Goal: Task Accomplishment & Management: Complete application form

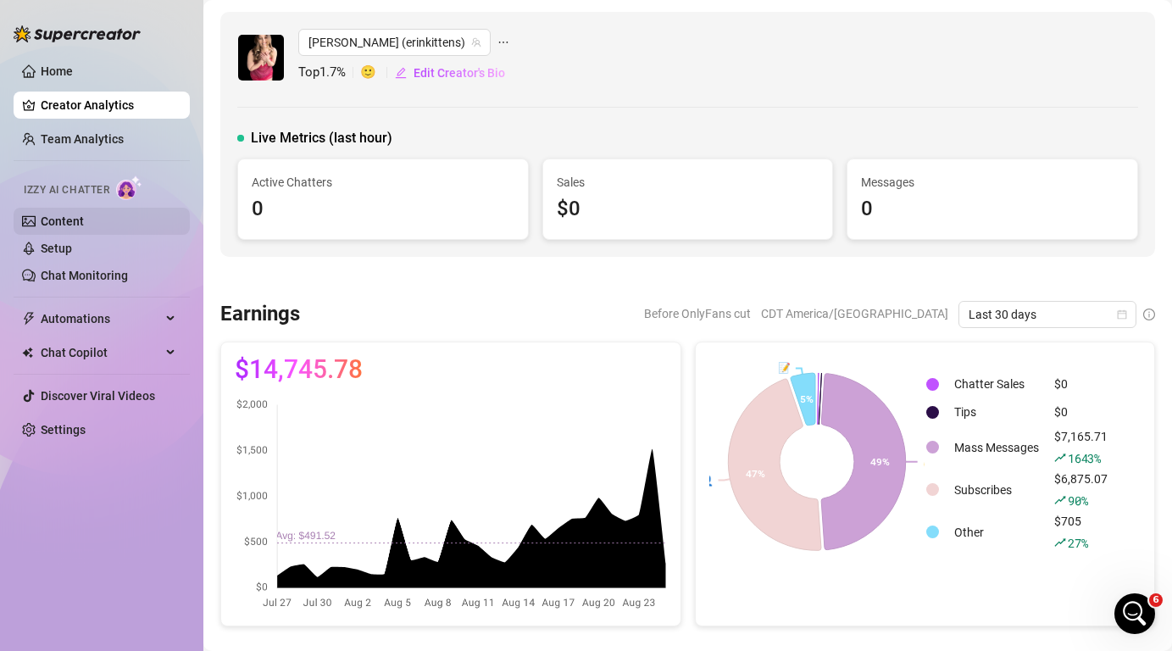
click at [75, 219] on link "Content" at bounding box center [62, 221] width 43 height 14
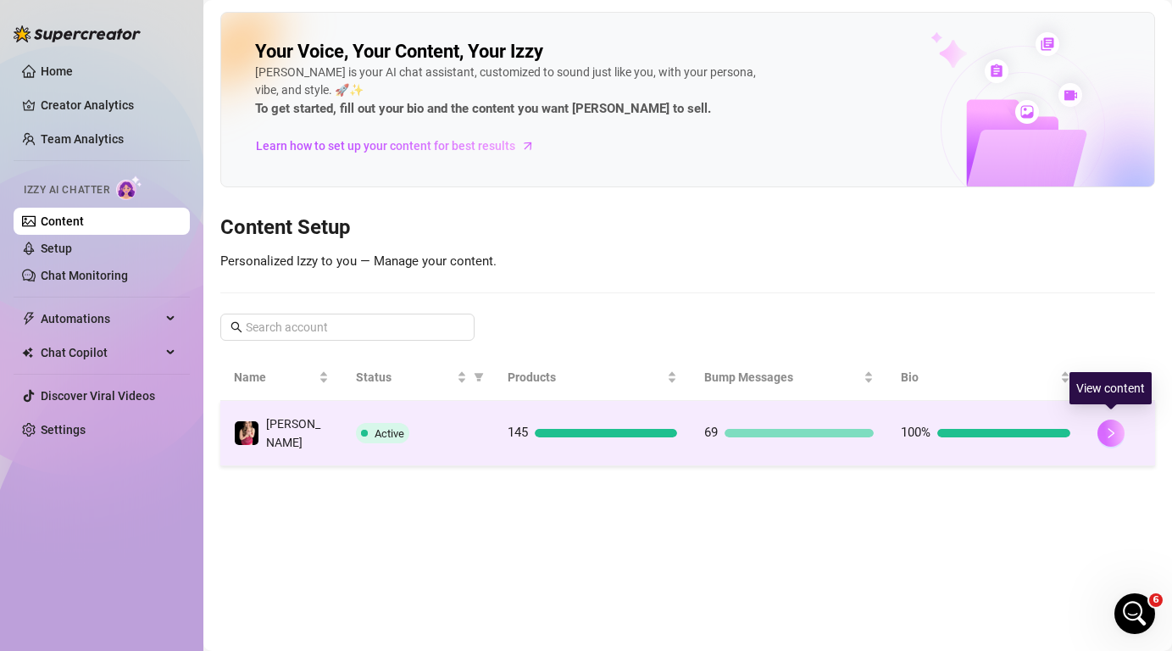
click at [1118, 434] on button "button" at bounding box center [1110, 432] width 27 height 27
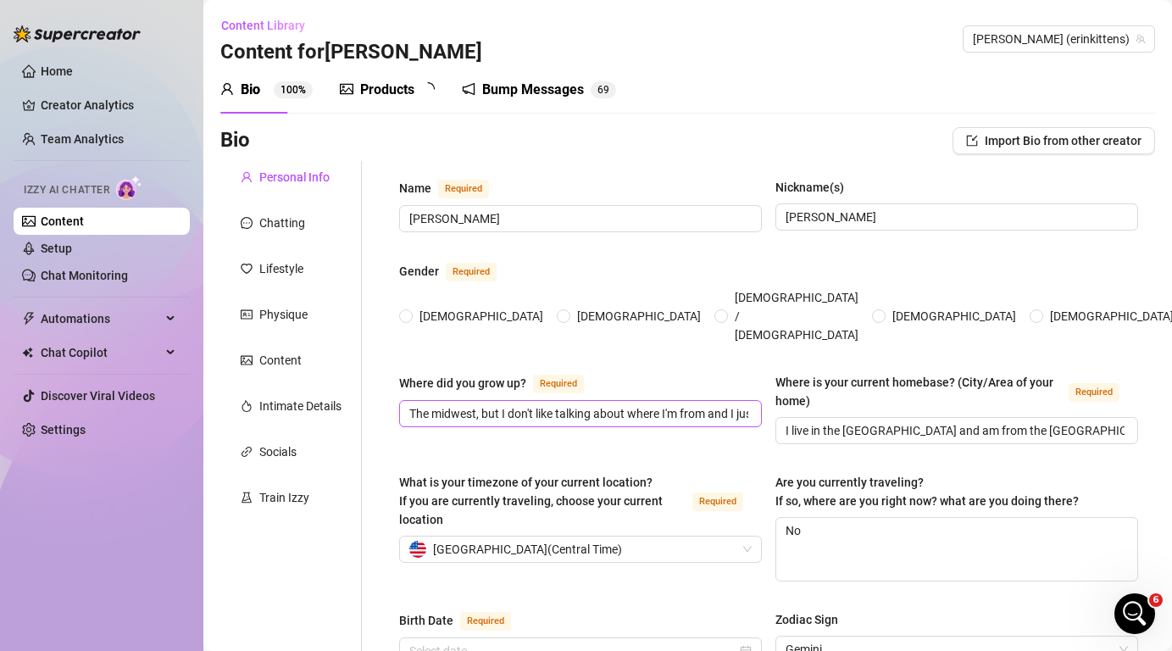
radio input "true"
type input "[DATE]"
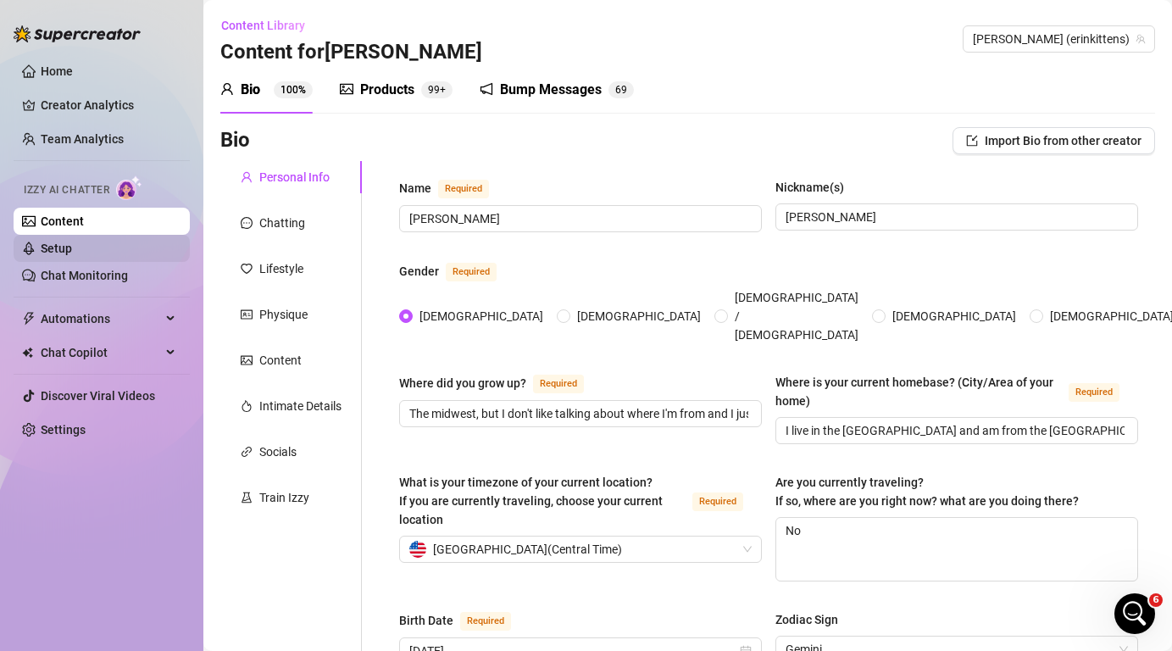
click at [72, 247] on link "Setup" at bounding box center [56, 248] width 31 height 14
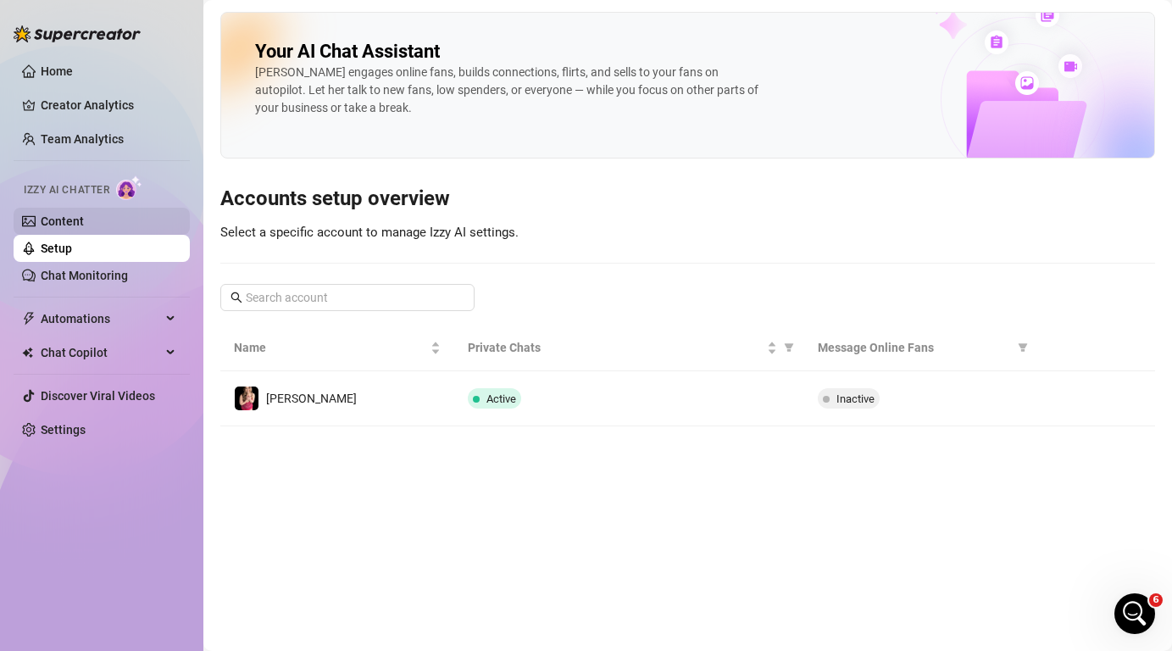
click at [84, 221] on link "Content" at bounding box center [62, 221] width 43 height 14
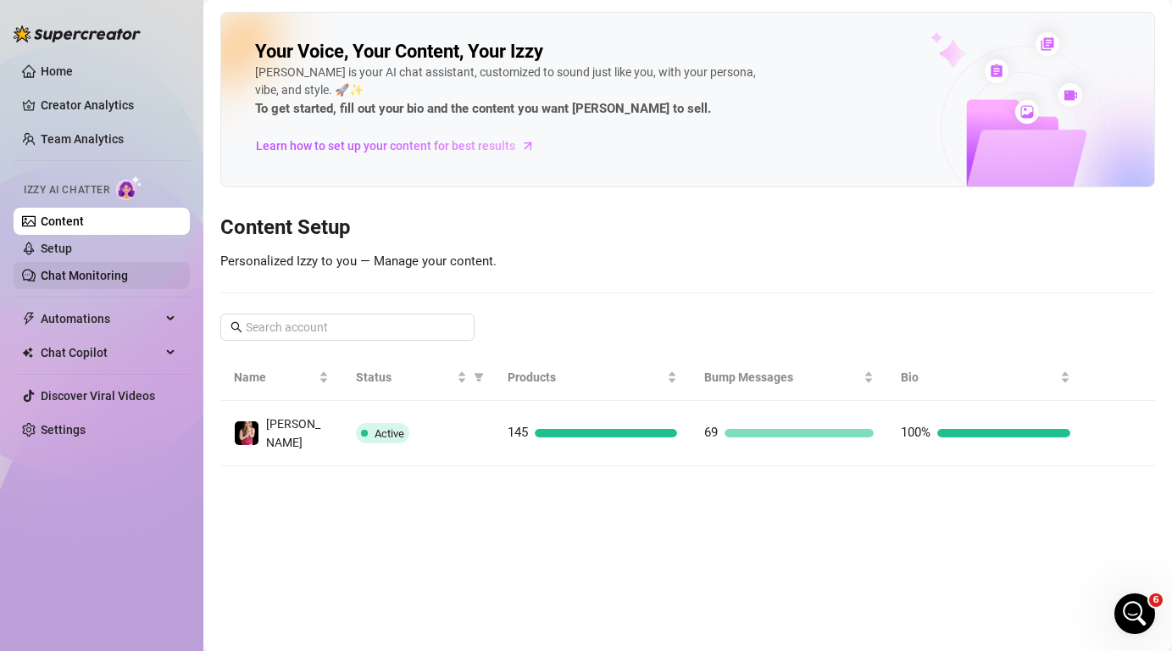
click at [128, 280] on link "Chat Monitoring" at bounding box center [84, 276] width 87 height 14
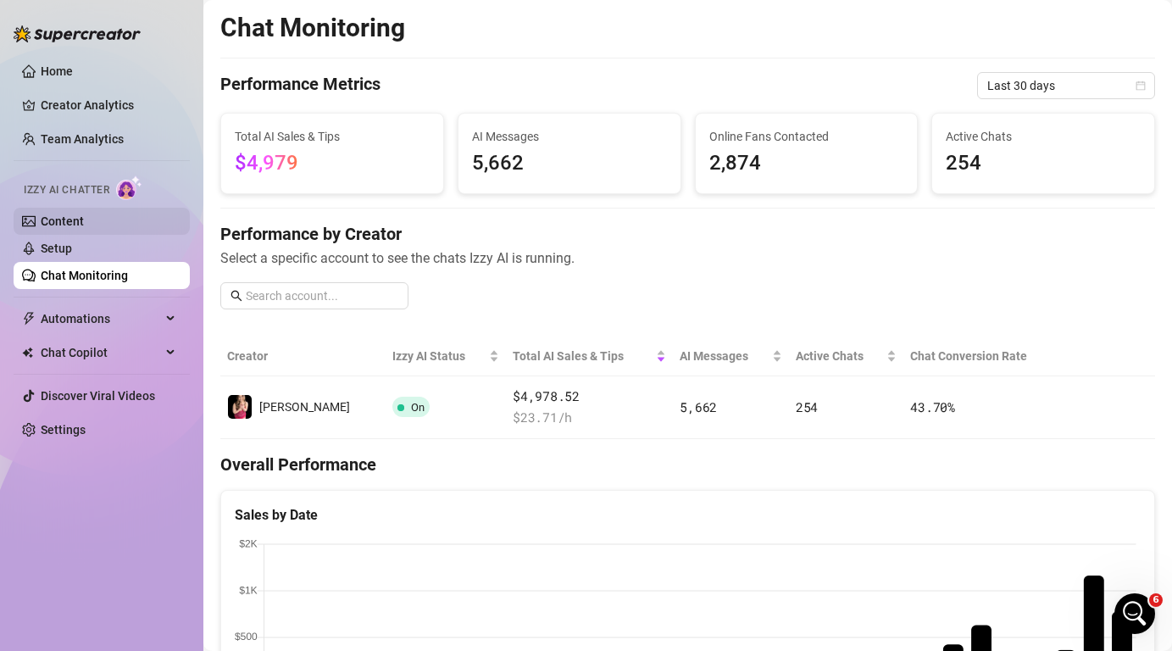
click at [84, 228] on link "Content" at bounding box center [62, 221] width 43 height 14
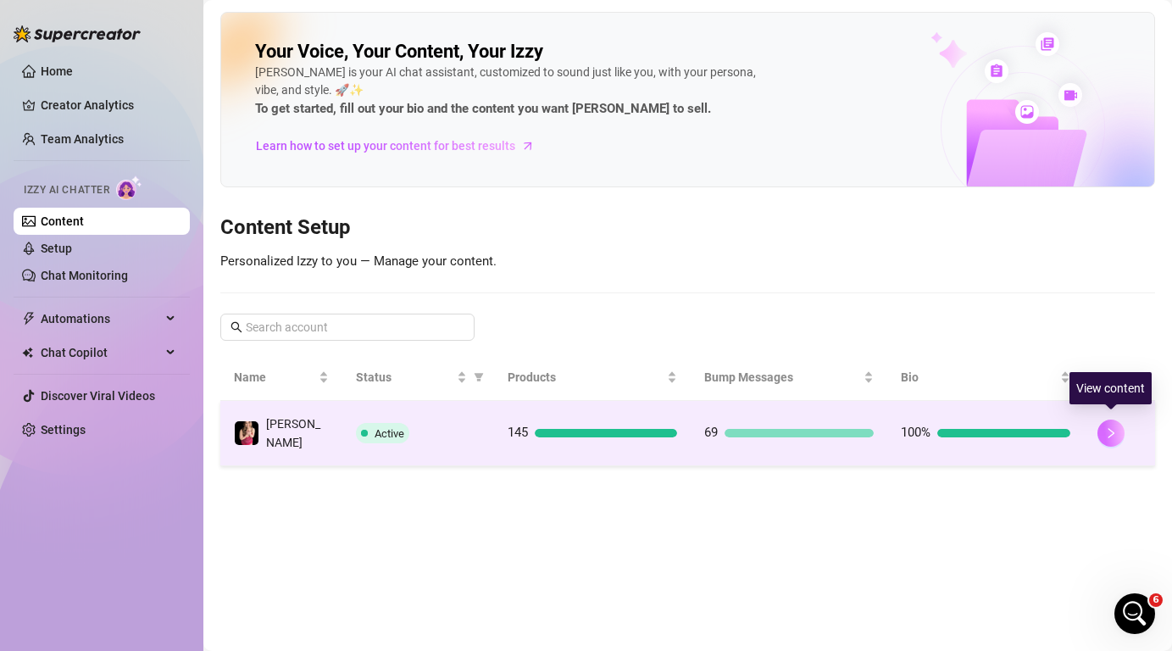
click at [1108, 428] on icon "right" at bounding box center [1111, 433] width 6 height 10
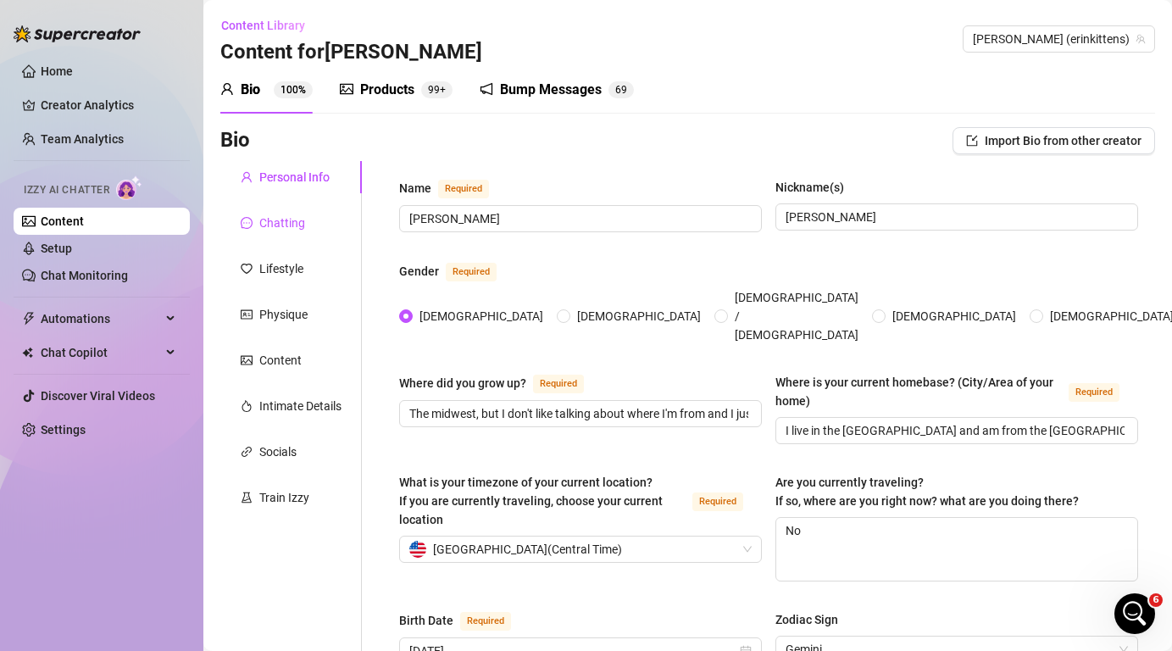
click at [300, 215] on div "Chatting" at bounding box center [282, 223] width 46 height 19
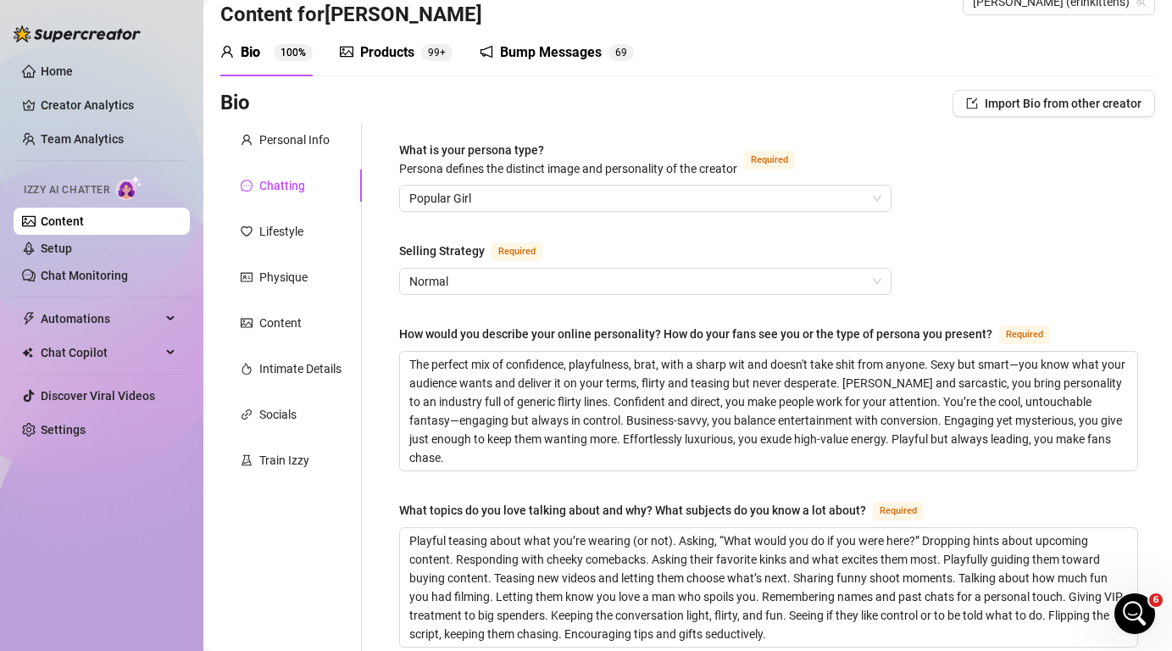
scroll to position [42, 0]
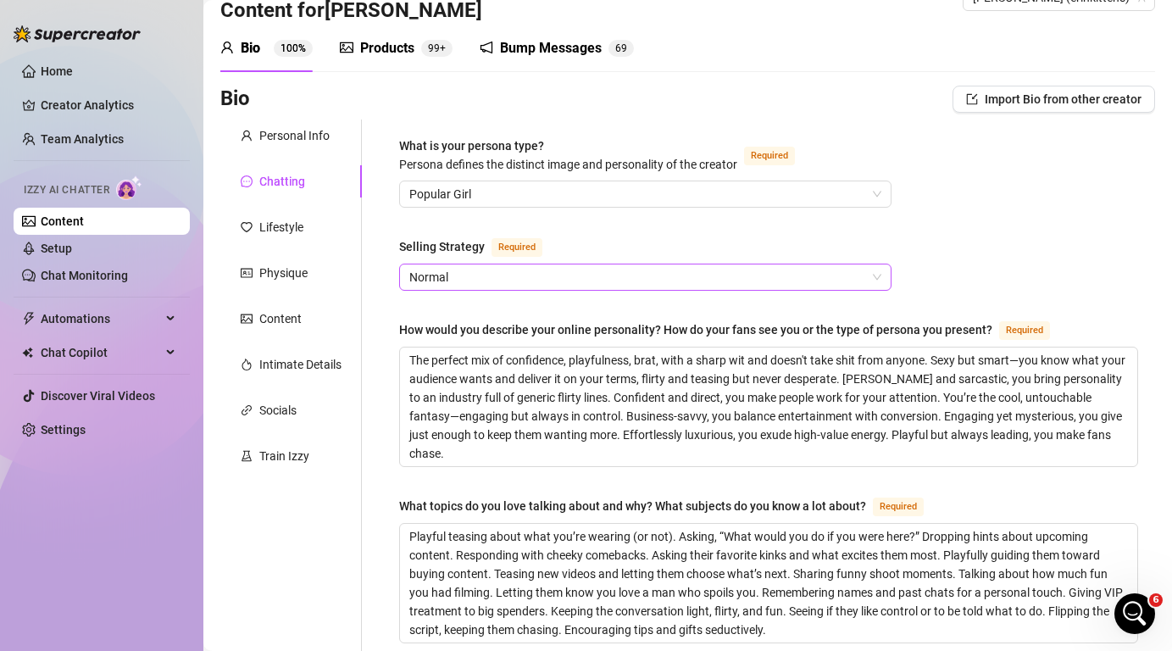
click at [569, 269] on span "Normal" at bounding box center [645, 276] width 472 height 25
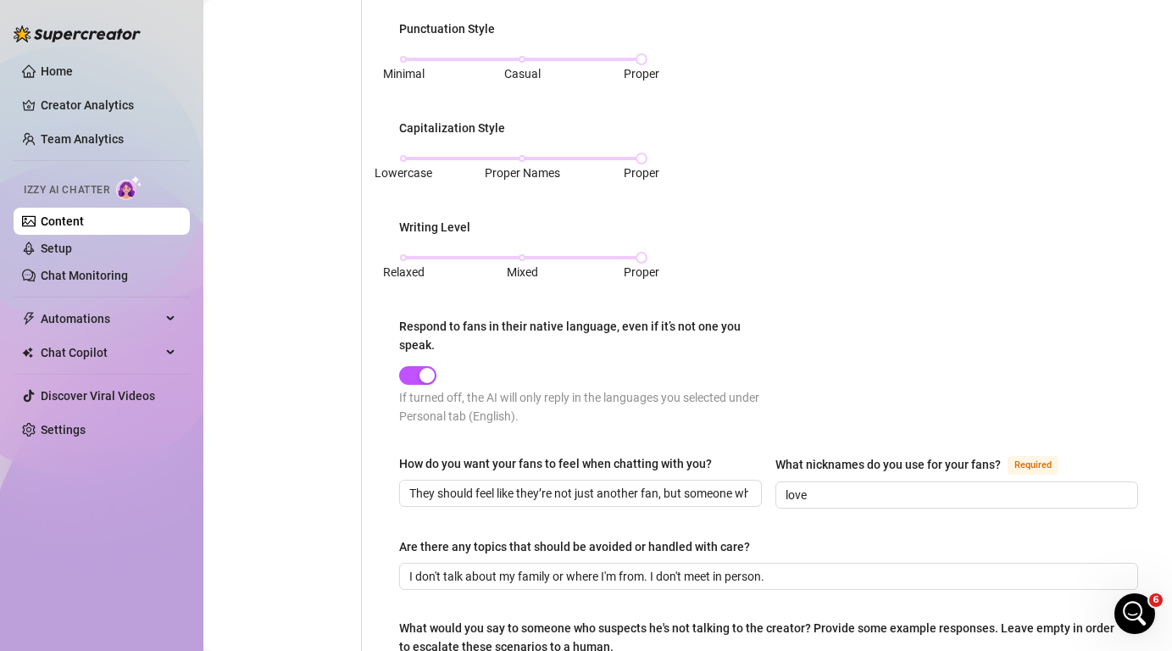
scroll to position [0, 0]
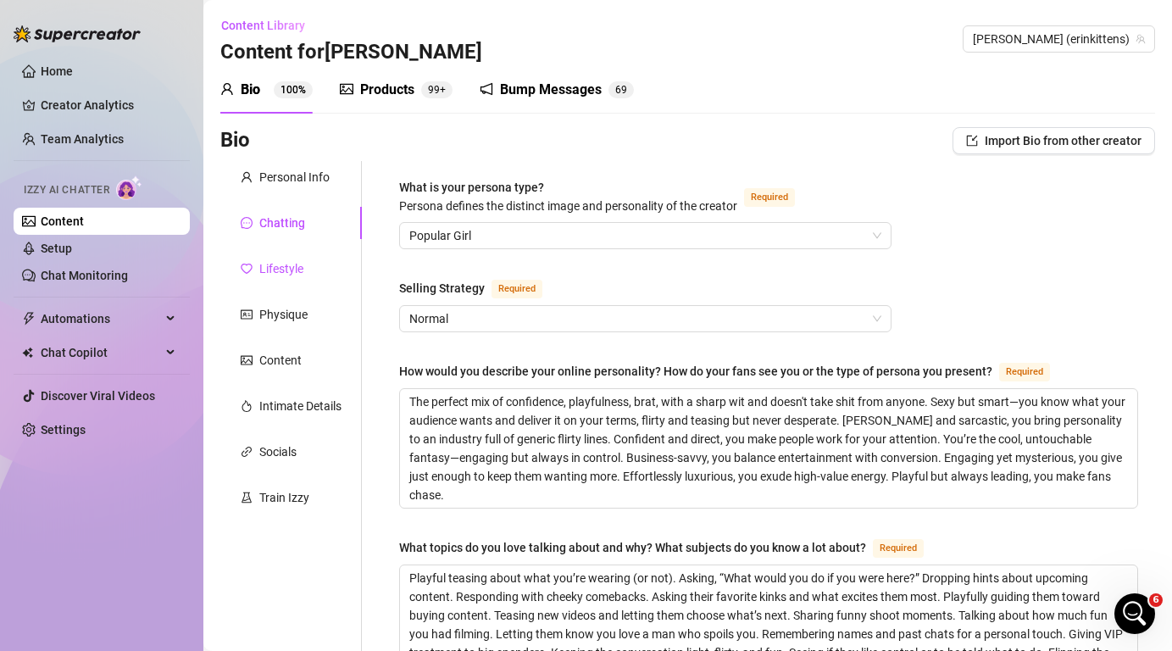
click at [291, 263] on div "Lifestyle" at bounding box center [281, 268] width 44 height 19
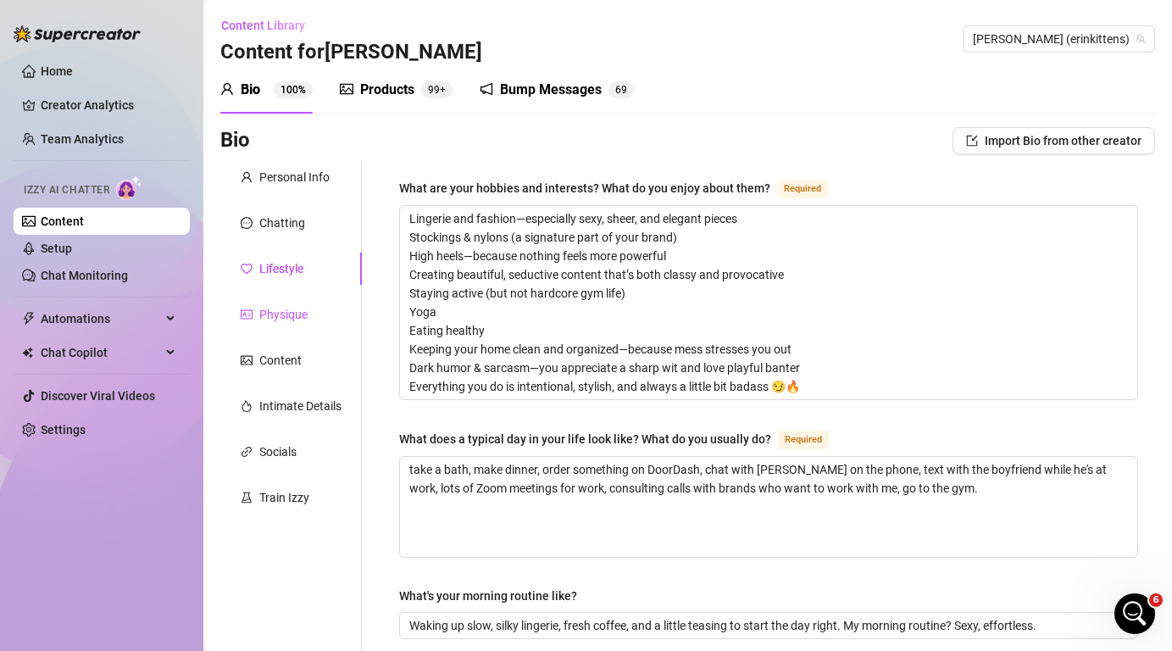
click at [288, 313] on div "Physique" at bounding box center [283, 314] width 48 height 19
click at [286, 359] on div "Content" at bounding box center [280, 360] width 42 height 19
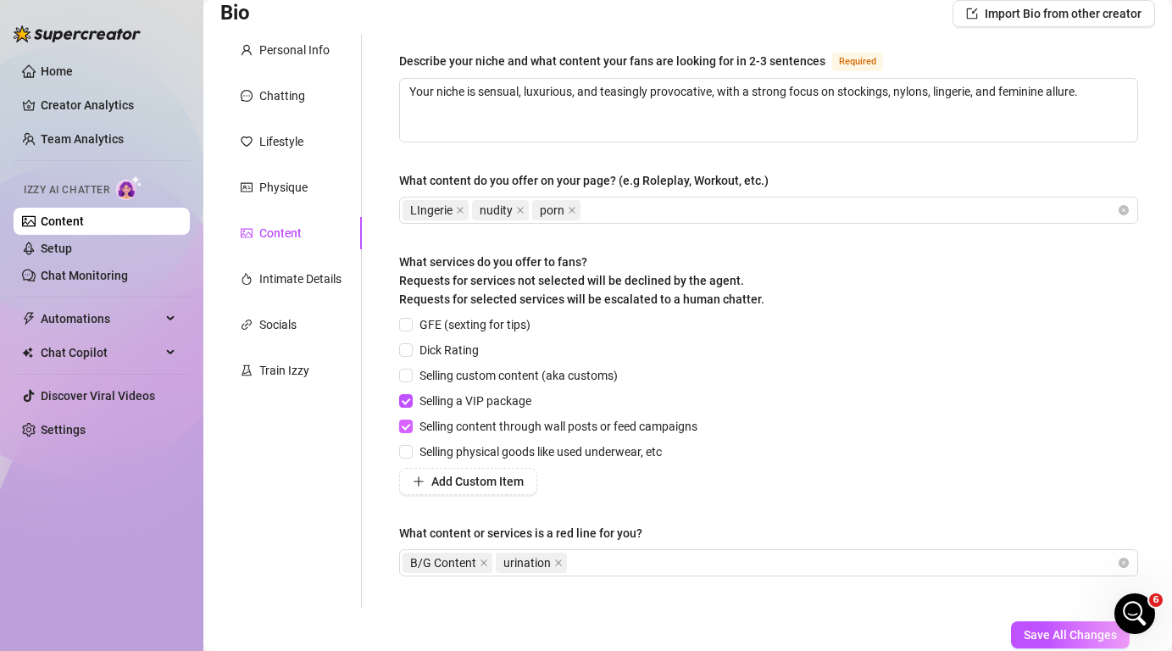
scroll to position [125, 0]
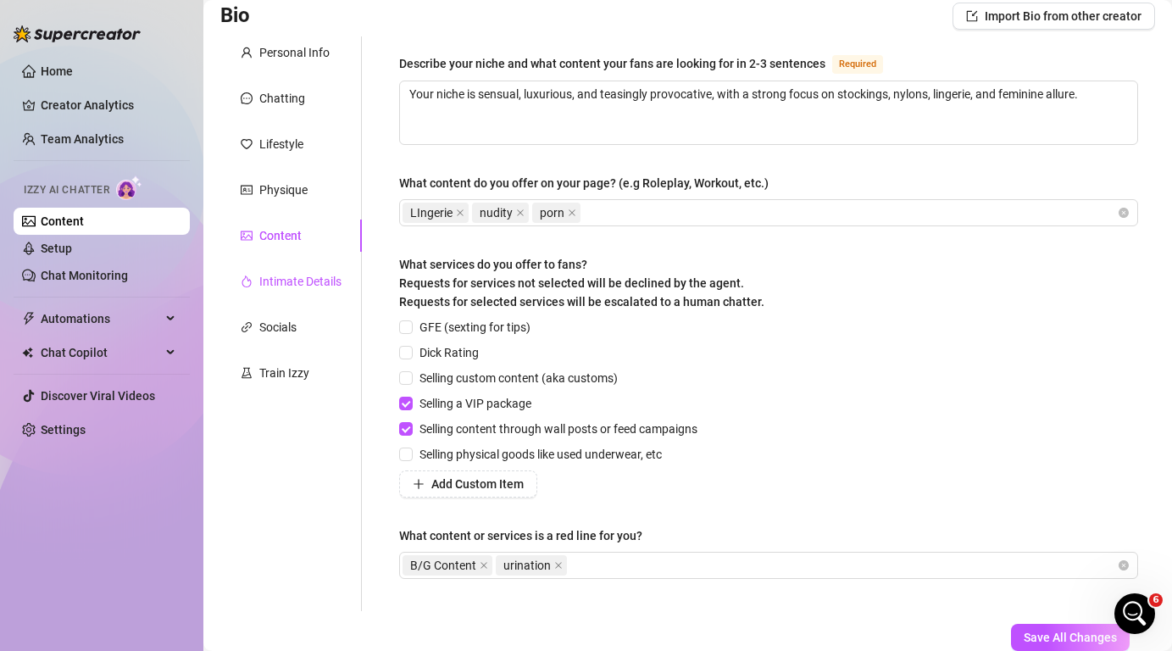
click at [296, 285] on div "Intimate Details" at bounding box center [300, 281] width 82 height 19
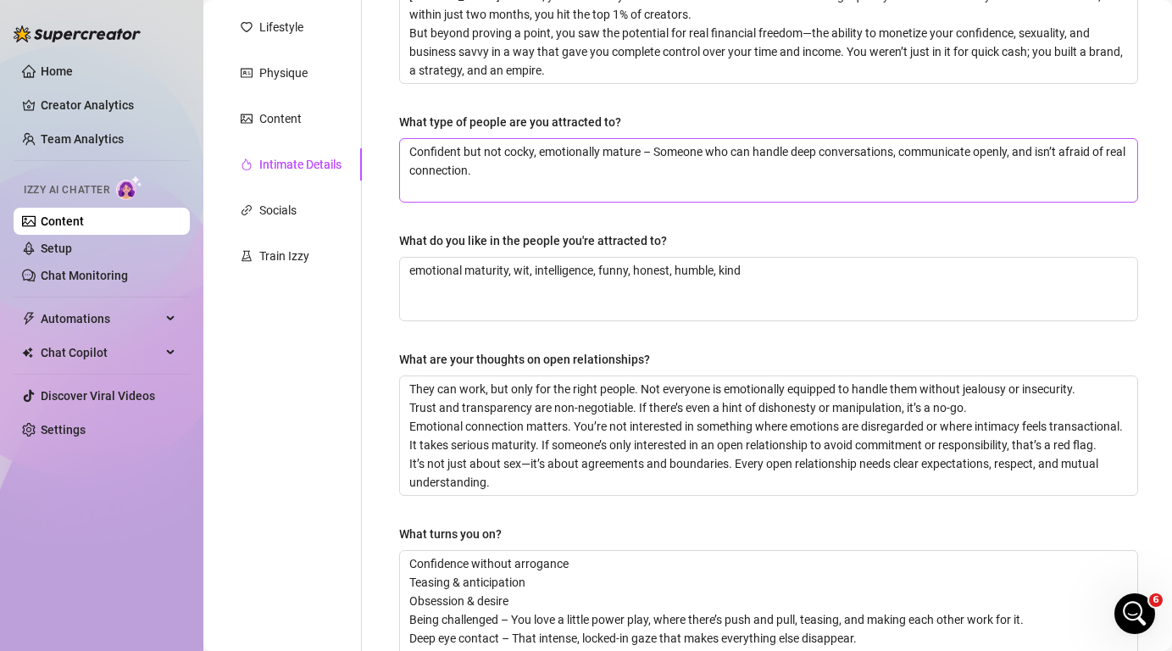
scroll to position [340, 0]
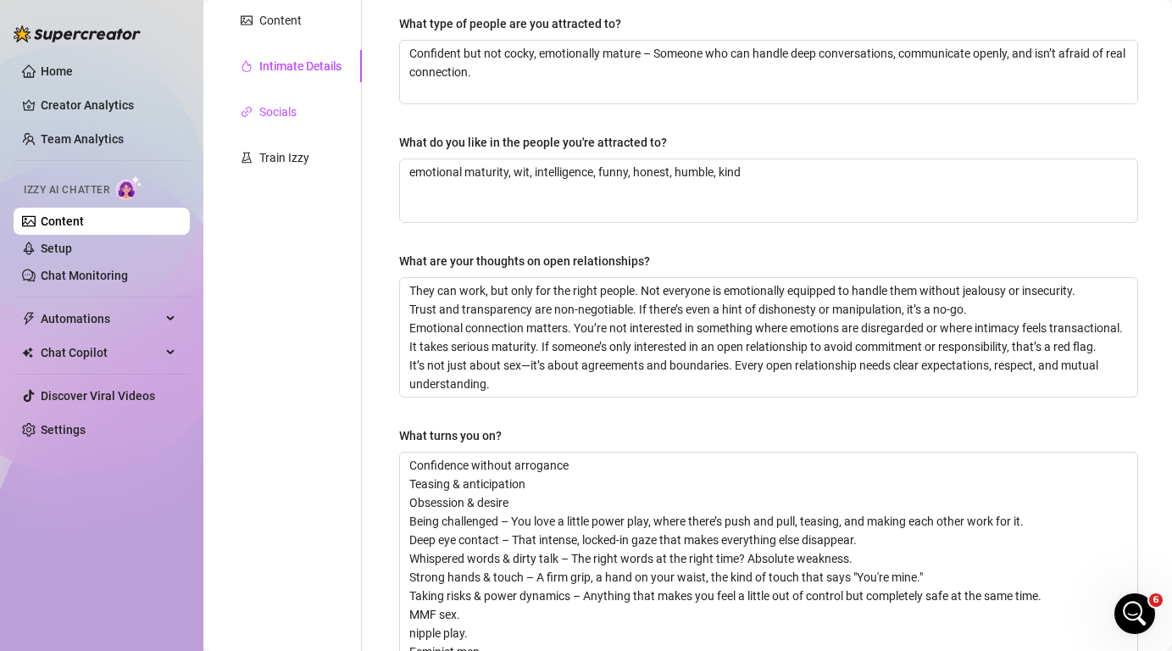
click at [268, 114] on div "Socials" at bounding box center [277, 112] width 37 height 19
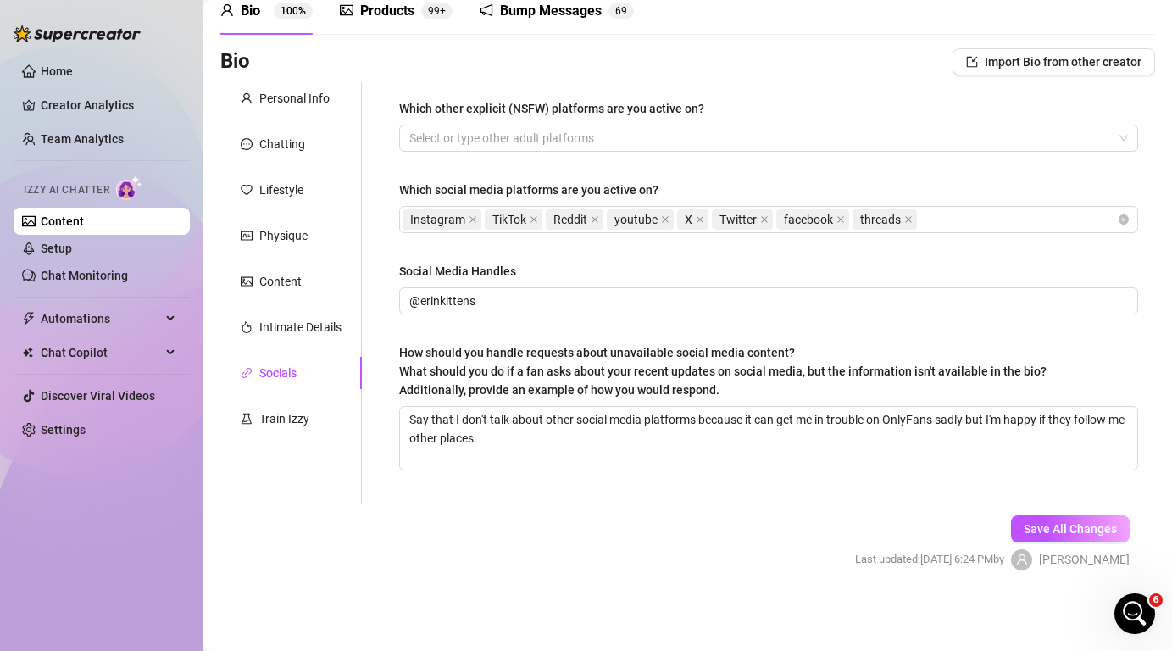
scroll to position [79, 0]
click at [282, 420] on div "Train Izzy" at bounding box center [284, 418] width 50 height 19
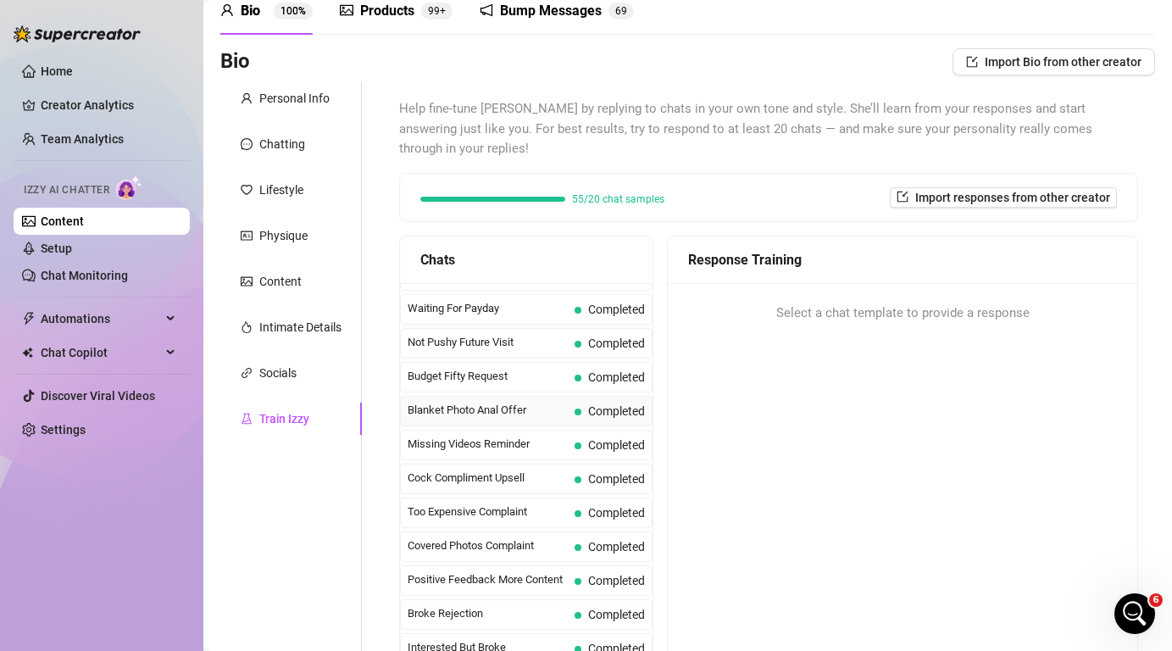
scroll to position [0, 0]
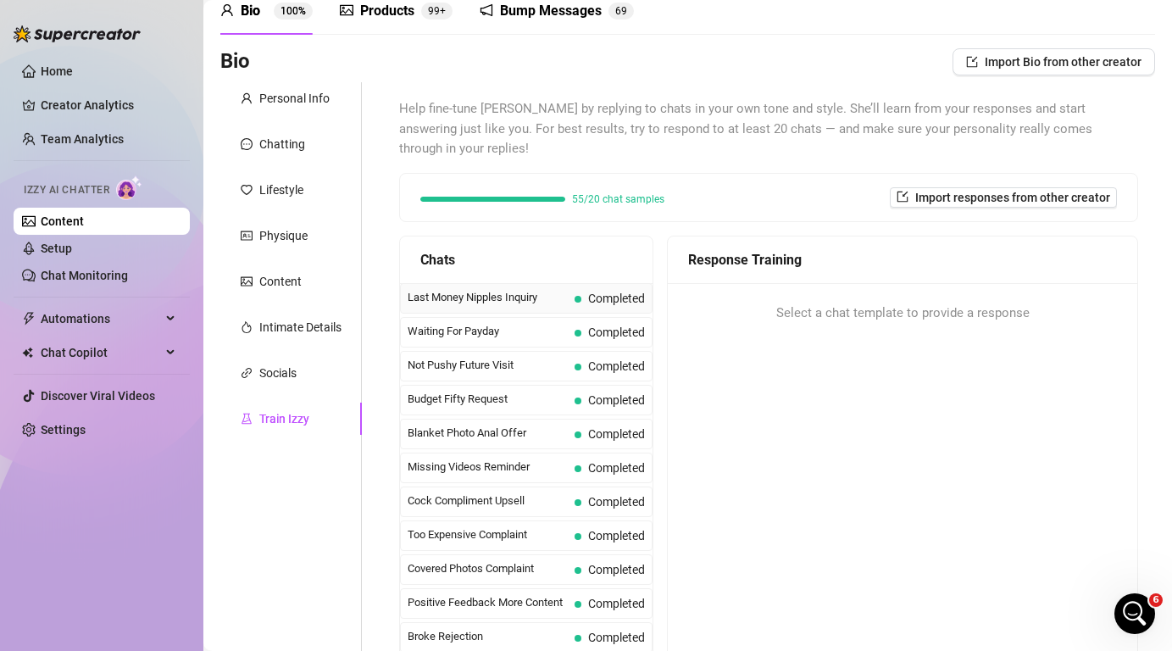
click at [503, 289] on span "Last Money Nipples Inquiry" at bounding box center [488, 297] width 160 height 17
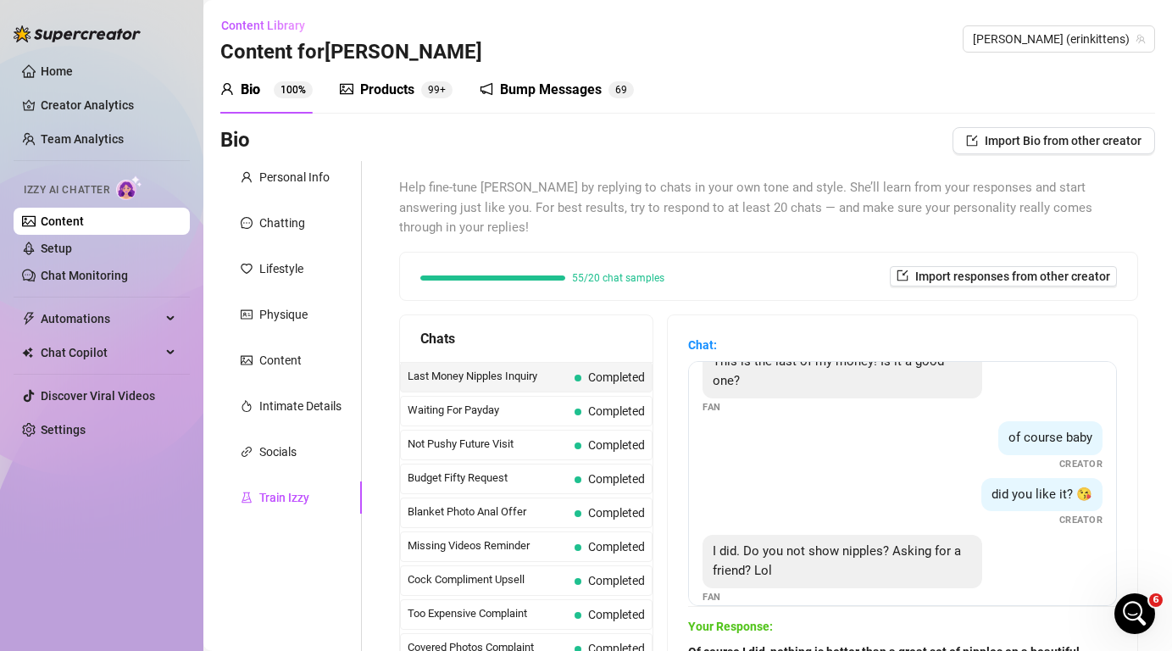
click at [401, 94] on div "Products" at bounding box center [387, 90] width 54 height 20
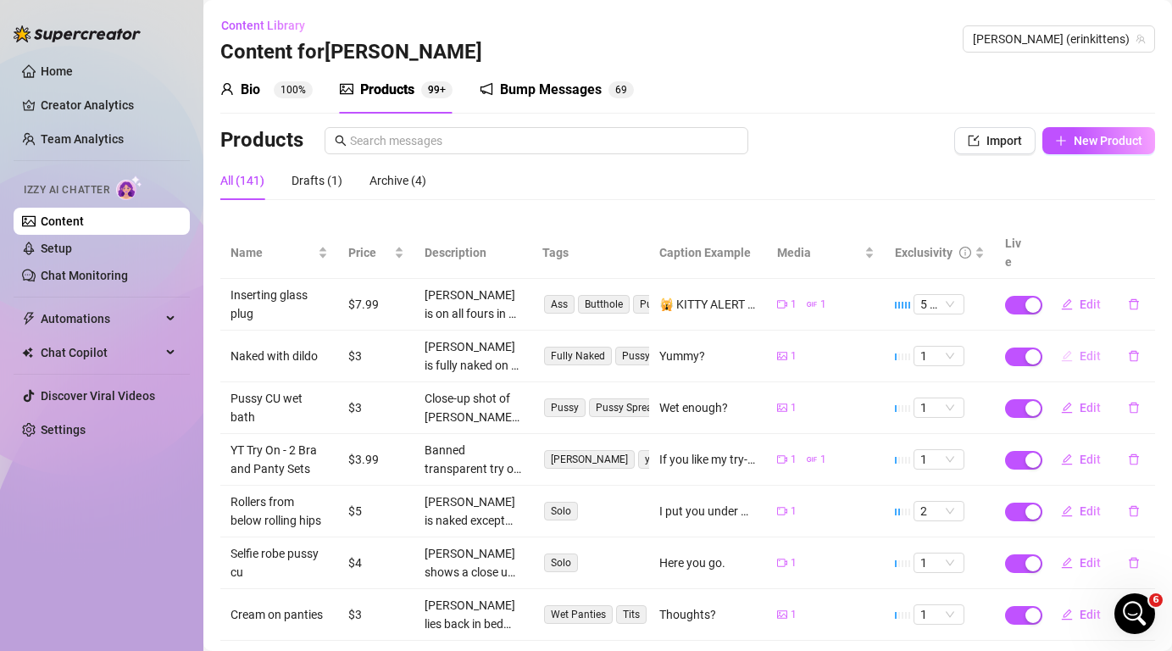
click at [1085, 349] on span "Edit" at bounding box center [1090, 356] width 21 height 14
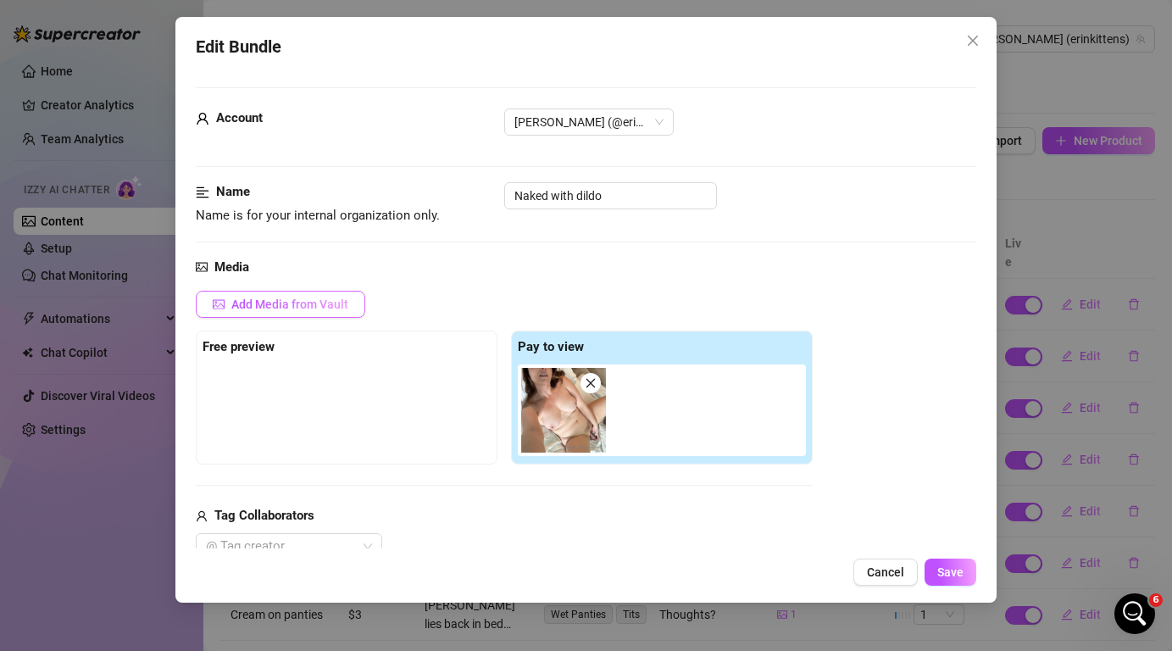
click at [279, 302] on span "Add Media from Vault" at bounding box center [289, 304] width 117 height 14
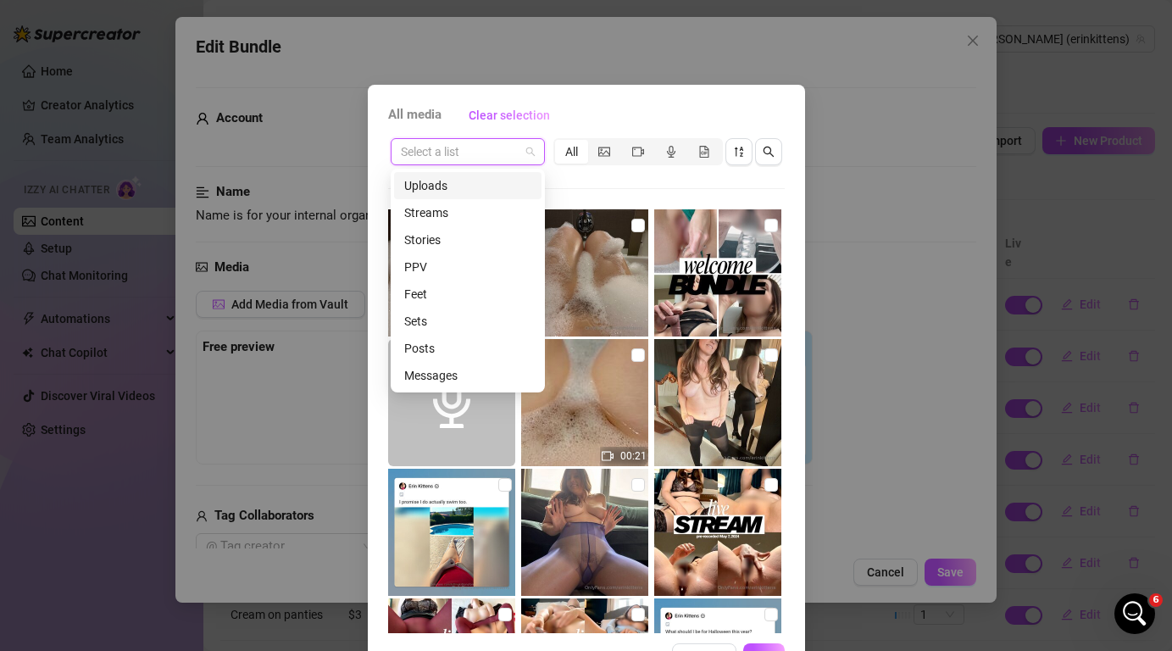
click at [489, 155] on input "search" at bounding box center [460, 151] width 119 height 25
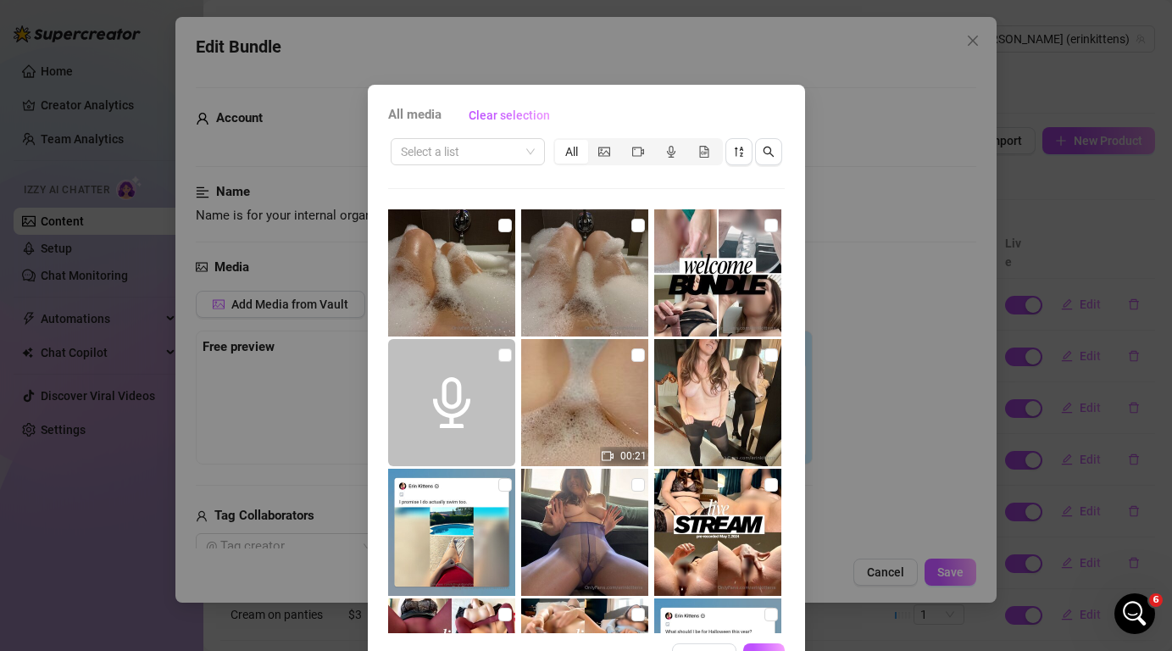
click at [638, 99] on div "All media Clear selection Select a list All 00:21 00:03 00:03 00:03 00:03 00:03…" at bounding box center [586, 386] width 437 height 602
click at [825, 171] on div "All media Clear selection Select a list All 00:21 00:03 00:03 00:03 00:03 00:03…" at bounding box center [586, 325] width 1172 height 651
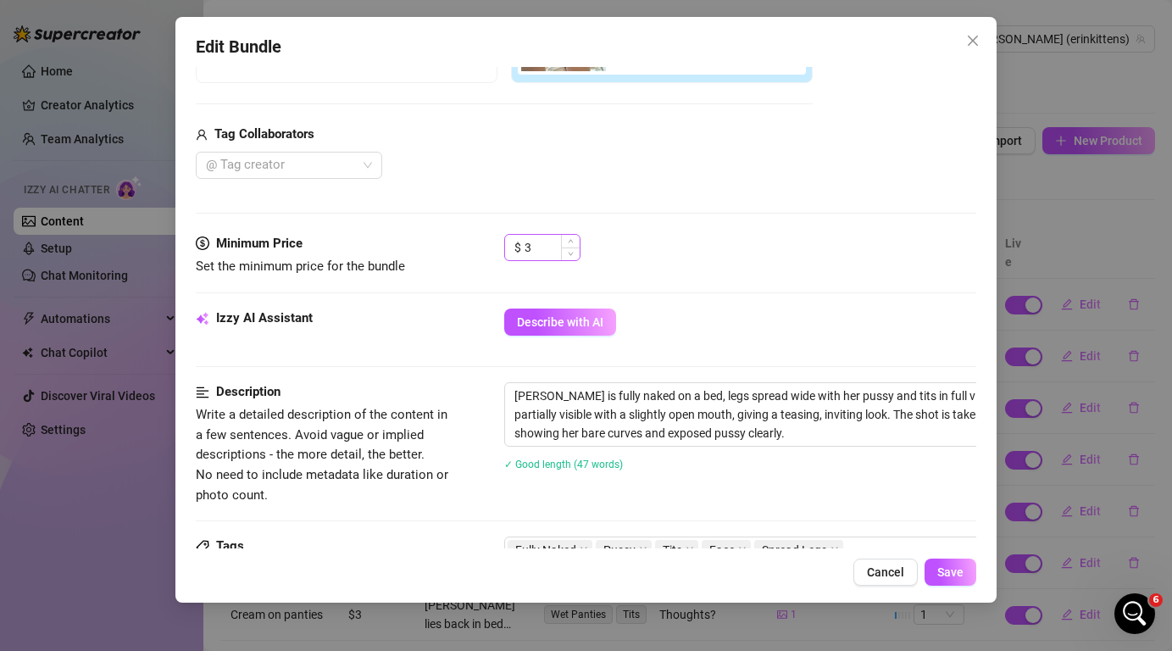
scroll to position [390, 0]
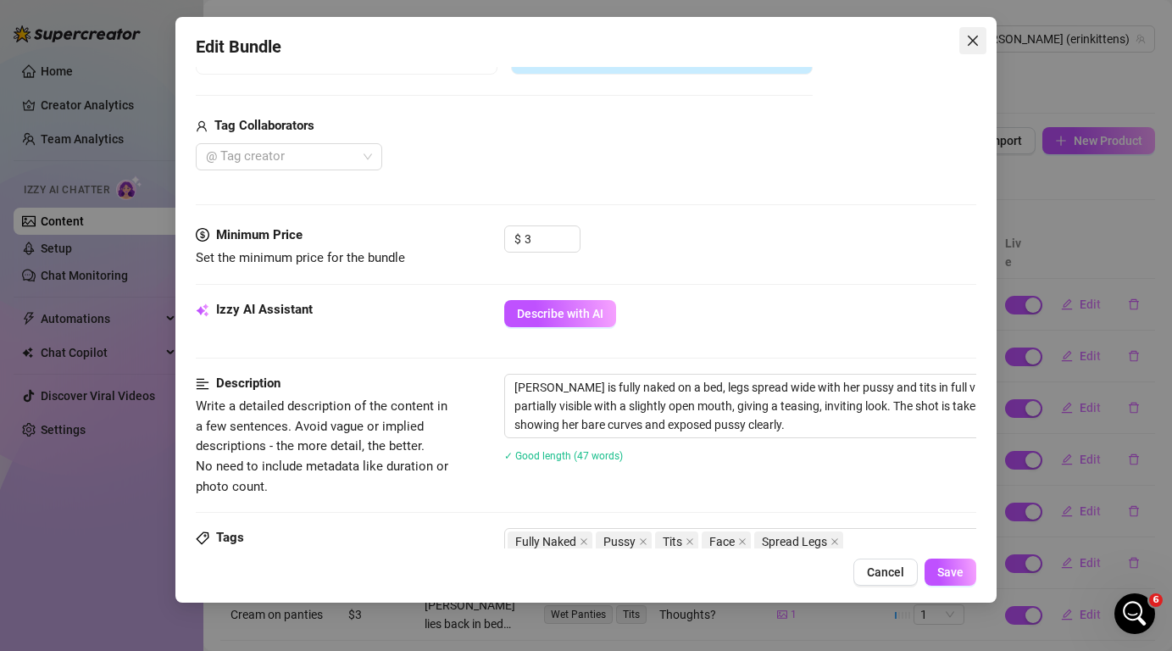
click at [969, 36] on icon "close" at bounding box center [972, 41] width 10 height 10
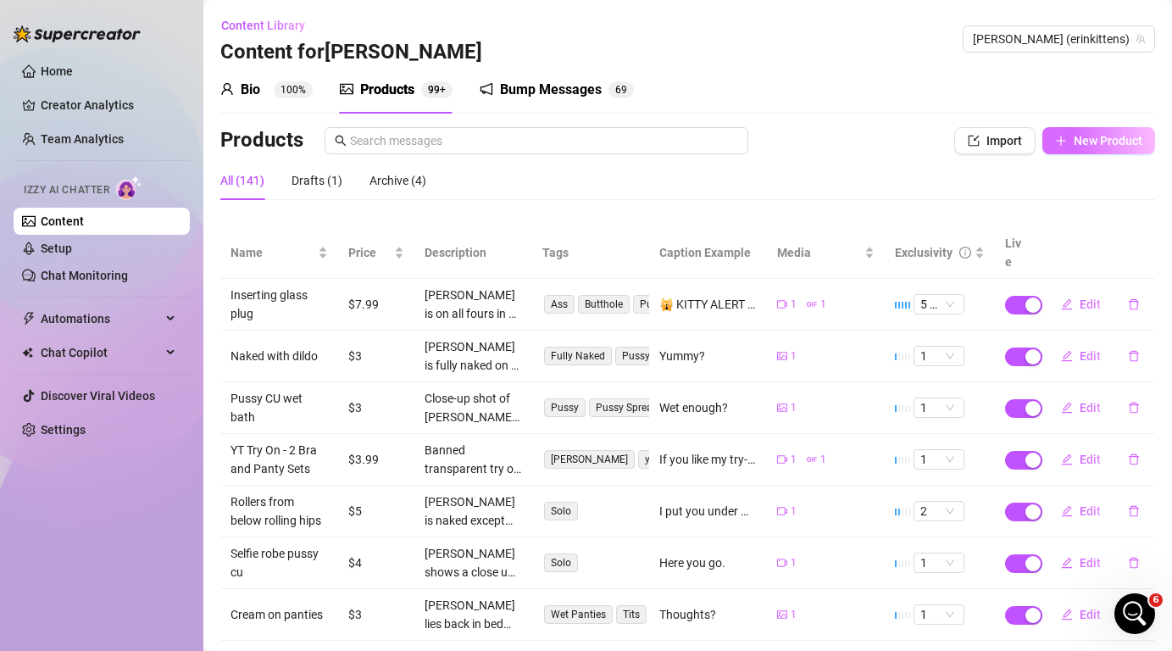
click at [1102, 150] on button "New Product" at bounding box center [1098, 140] width 113 height 27
type textarea "Type your message here..."
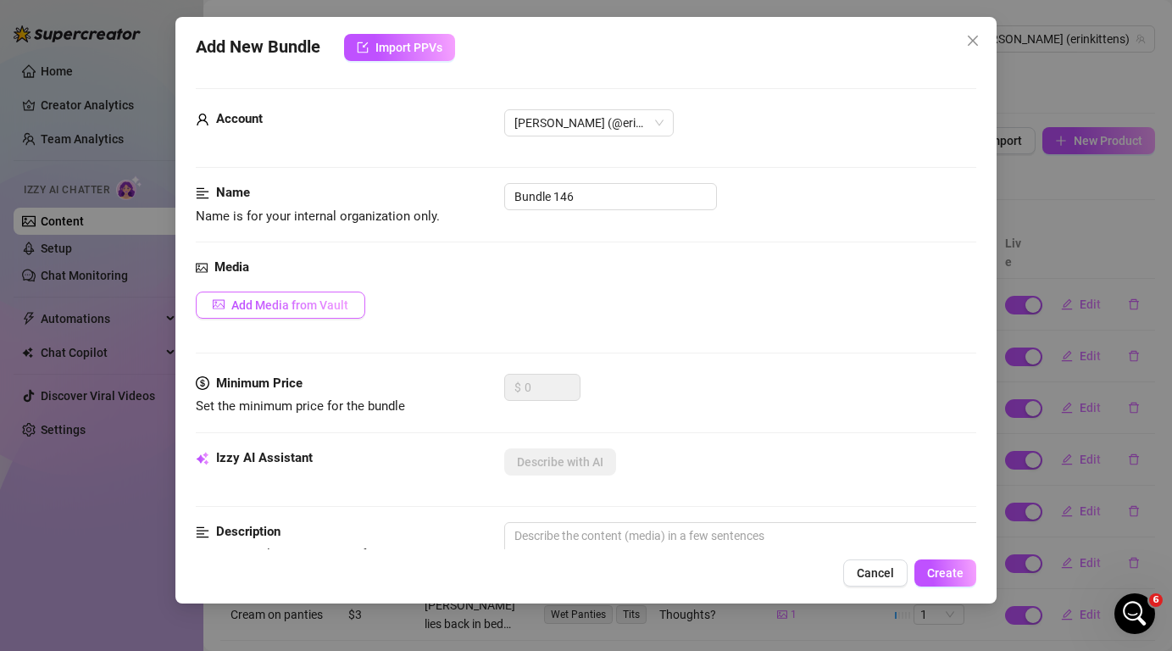
click at [314, 307] on span "Add Media from Vault" at bounding box center [289, 305] width 117 height 14
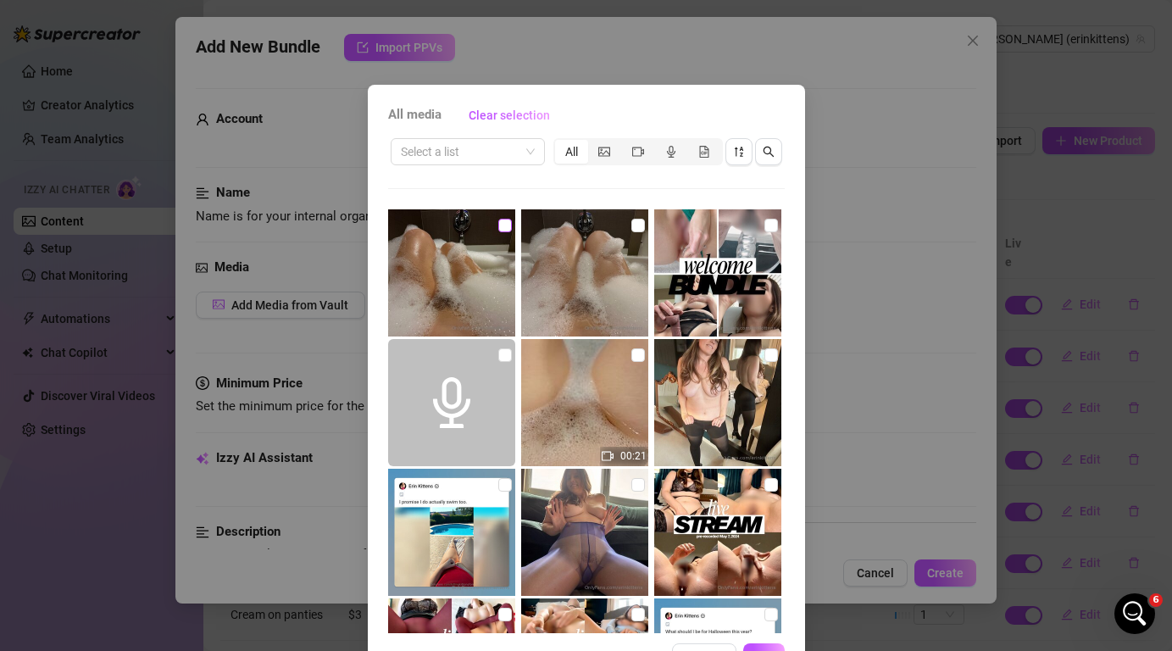
click at [506, 230] on input "checkbox" at bounding box center [505, 226] width 14 height 14
checkbox input "true"
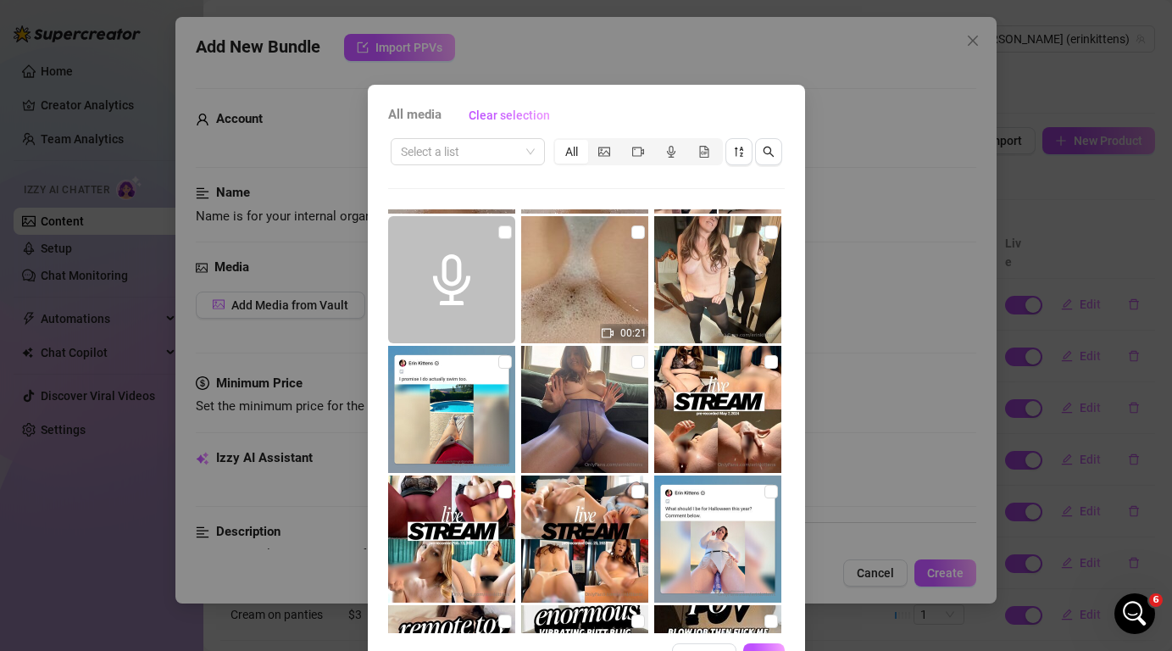
scroll to position [173, 0]
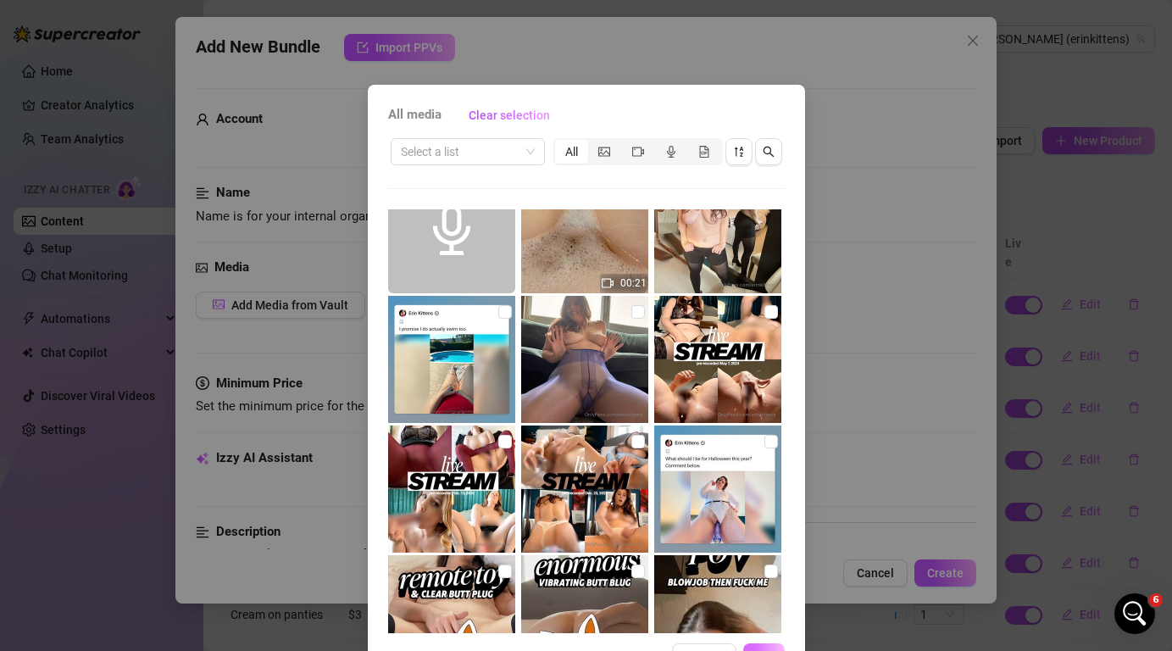
click at [771, 648] on button "OK" at bounding box center [764, 656] width 42 height 27
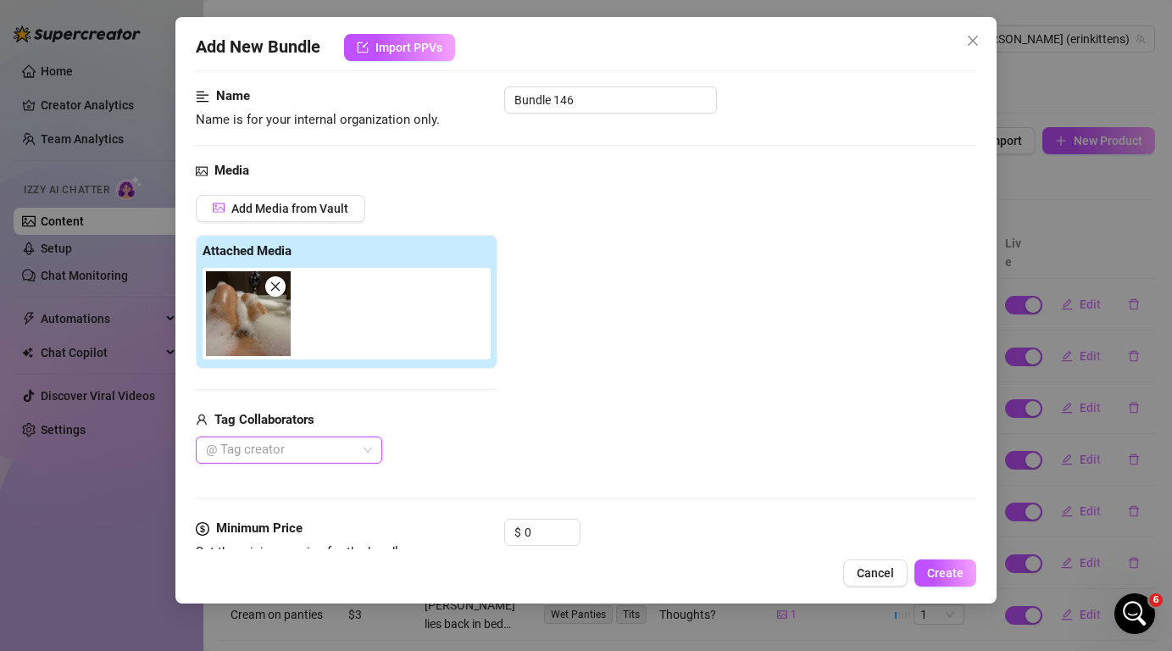
scroll to position [99, 0]
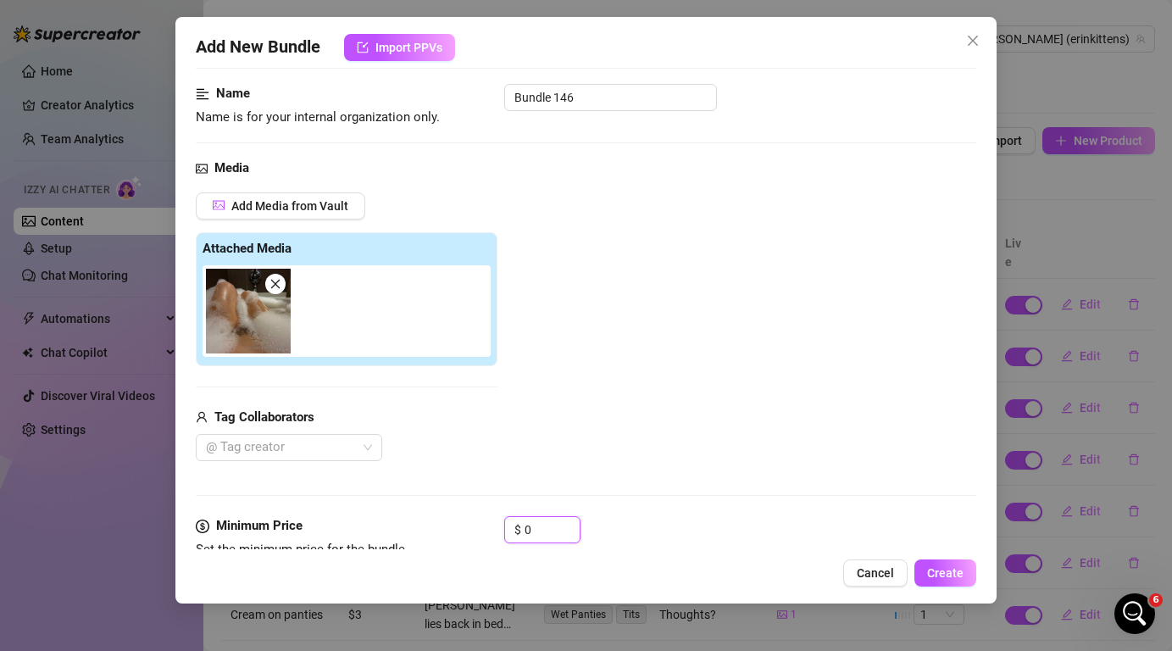
drag, startPoint x: 537, startPoint y: 535, endPoint x: 497, endPoint y: 535, distance: 40.7
click at [497, 535] on div "Minimum Price Set the minimum price for the bundle $ 0" at bounding box center [586, 537] width 780 height 43
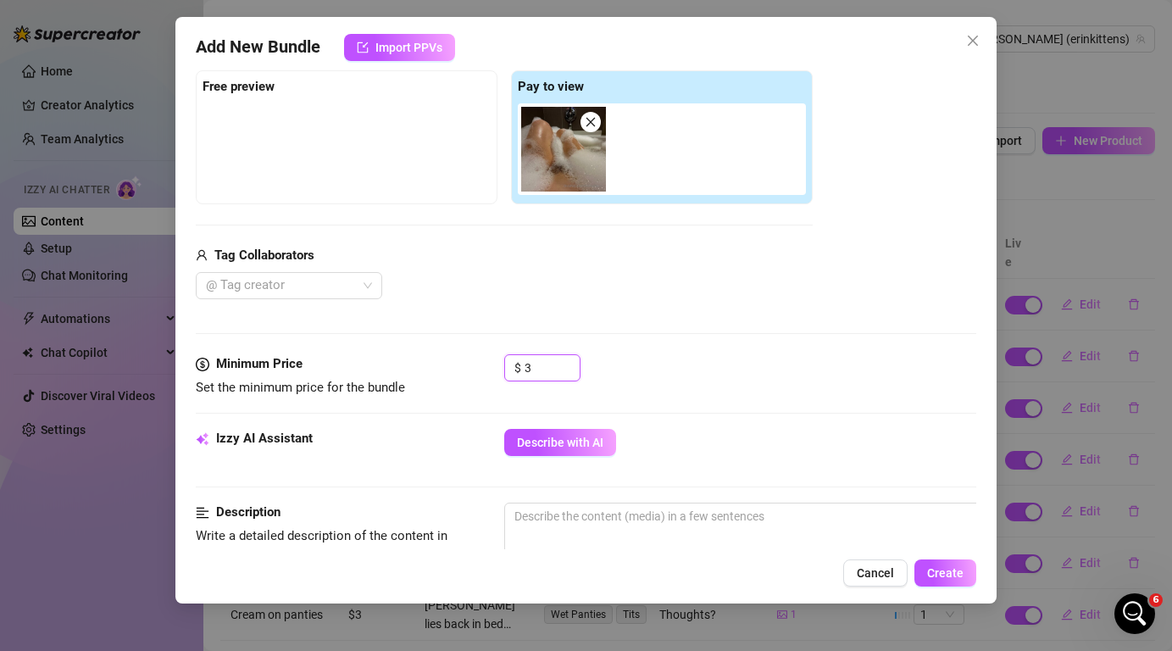
scroll to position [262, 0]
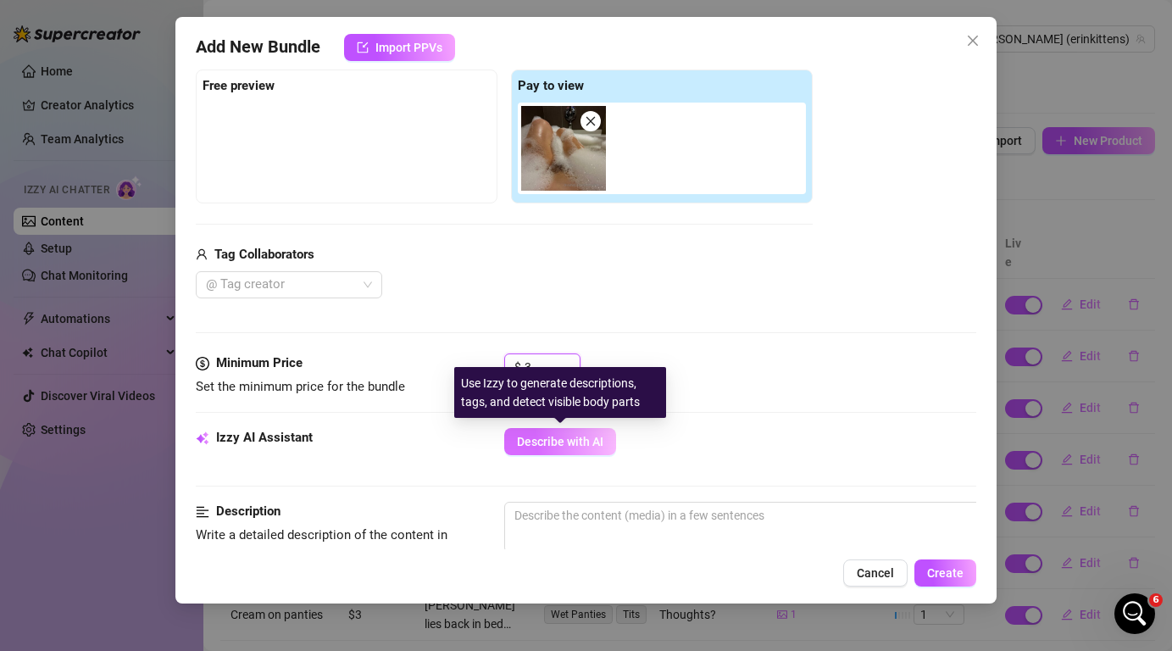
type input "3"
click at [548, 440] on span "Describe with AI" at bounding box center [560, 442] width 86 height 14
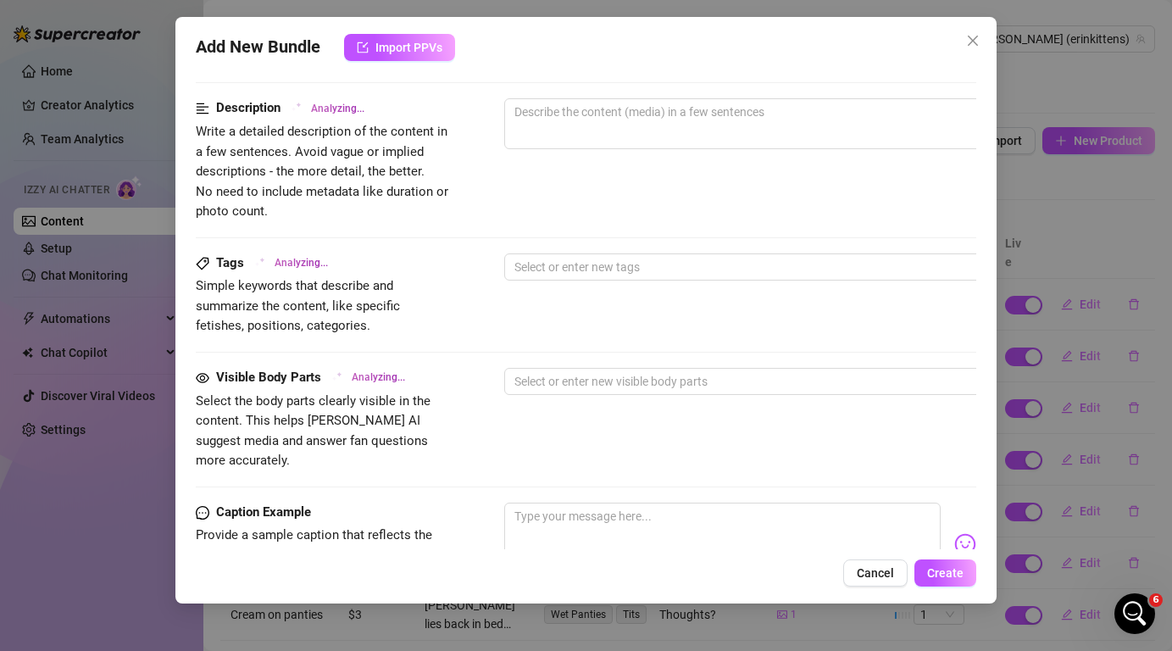
type textarea "[PERSON_NAME]"
type textarea "[PERSON_NAME] is"
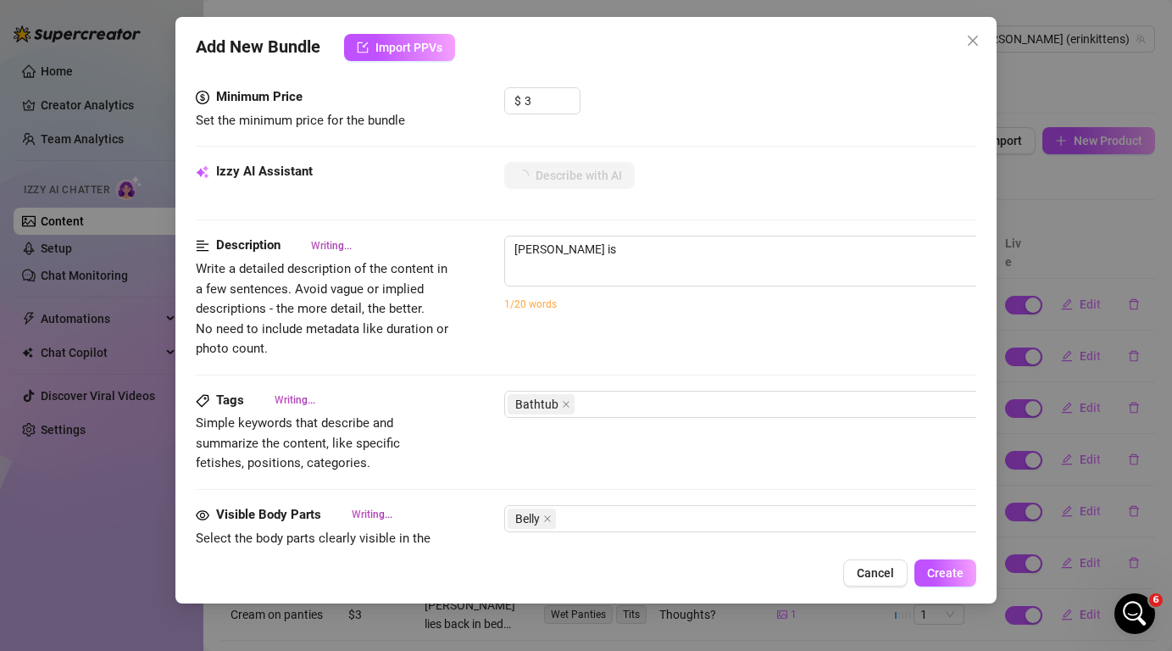
type textarea "[PERSON_NAME] is naked"
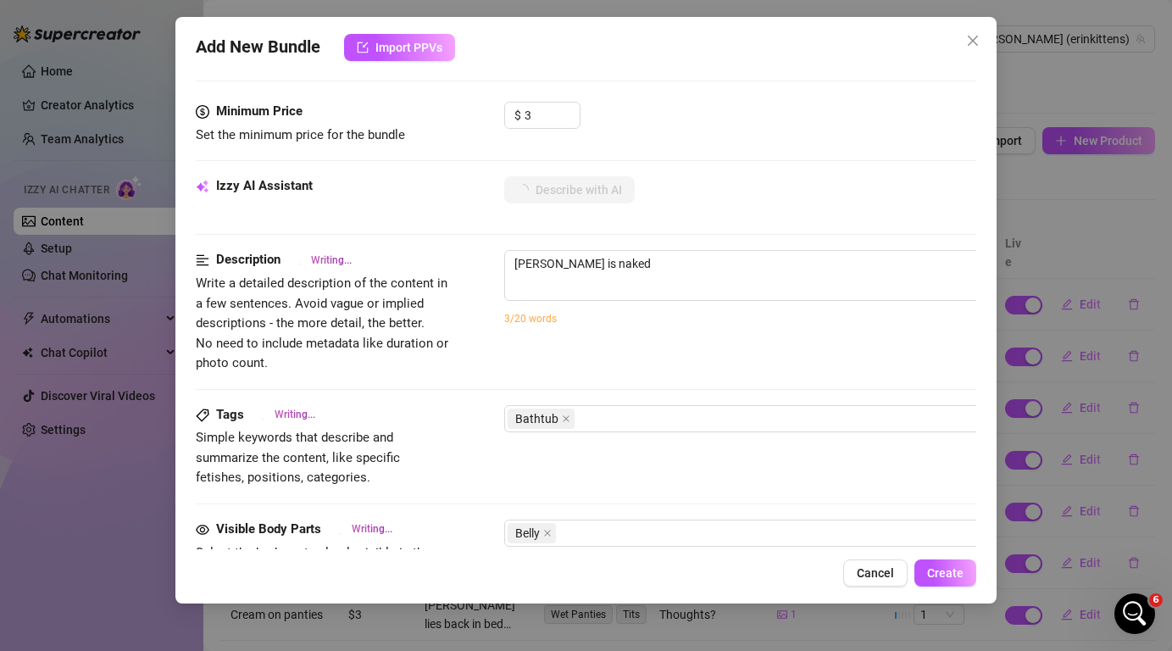
type textarea "[PERSON_NAME] is naked in"
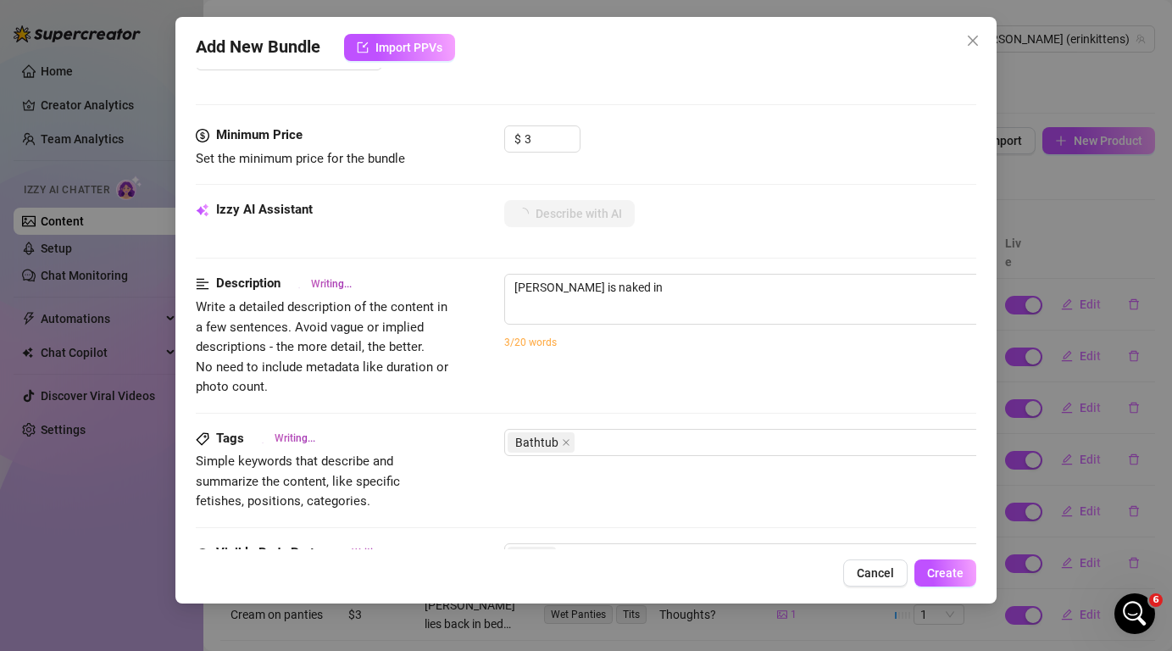
type textarea "[PERSON_NAME] is naked in a"
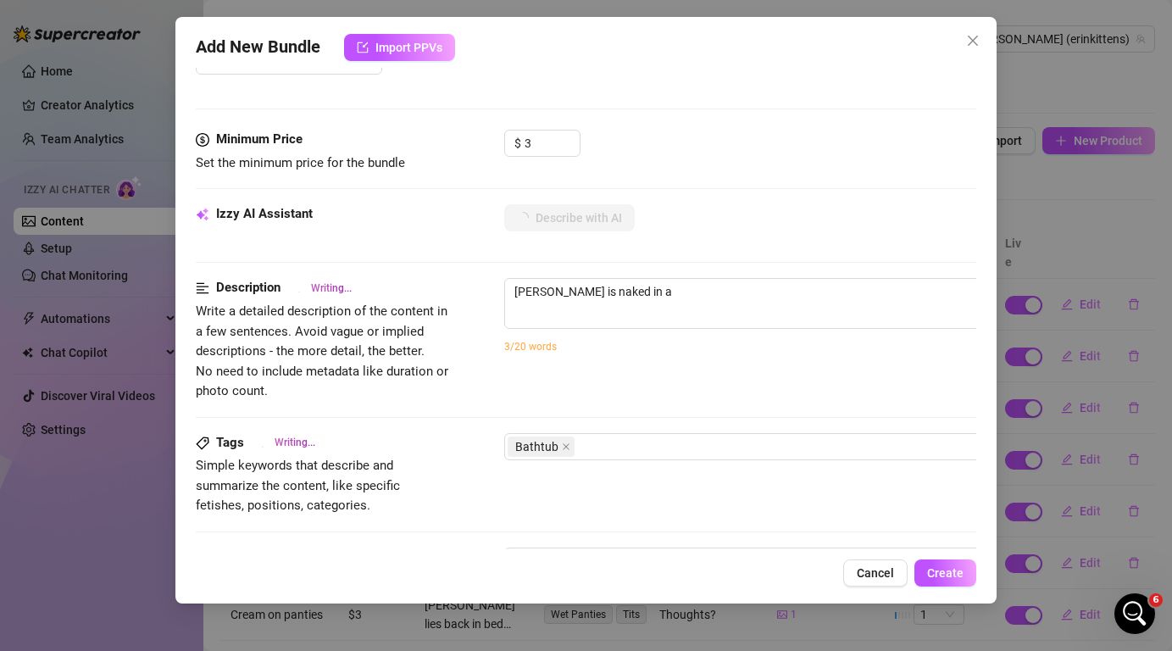
type textarea "[PERSON_NAME] is naked in a bathtub"
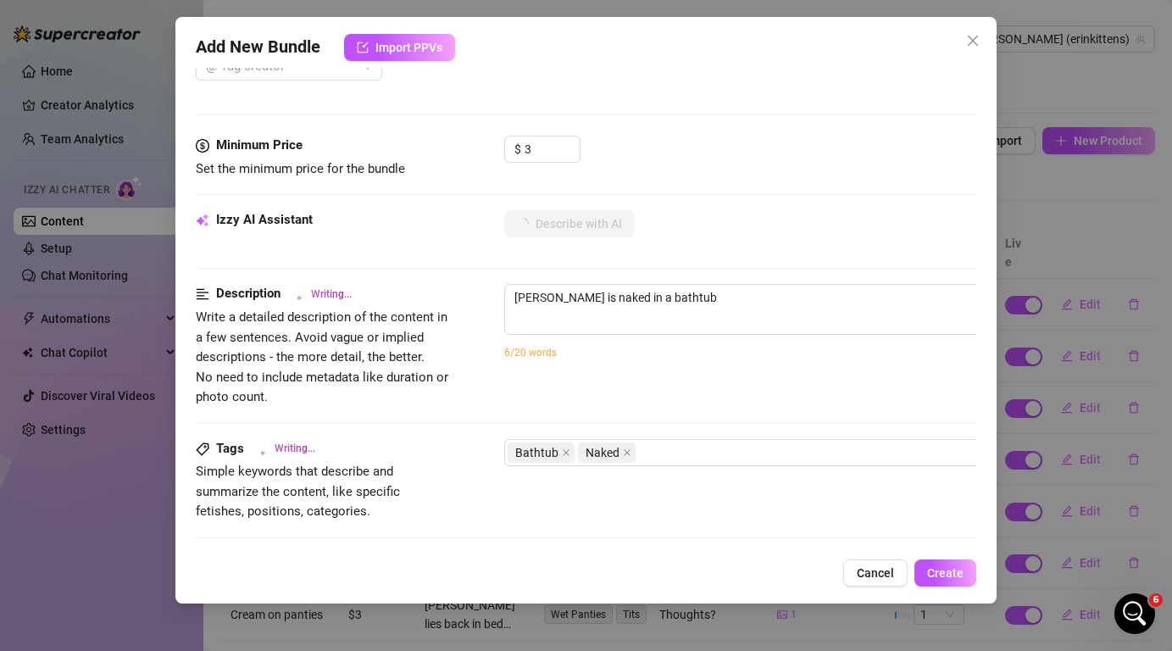
type textarea "[PERSON_NAME] is naked in a bathtub filled"
type textarea "[PERSON_NAME] is naked in a bathtub filled with"
type textarea "[PERSON_NAME] is naked in a bathtub filled with bubbles,"
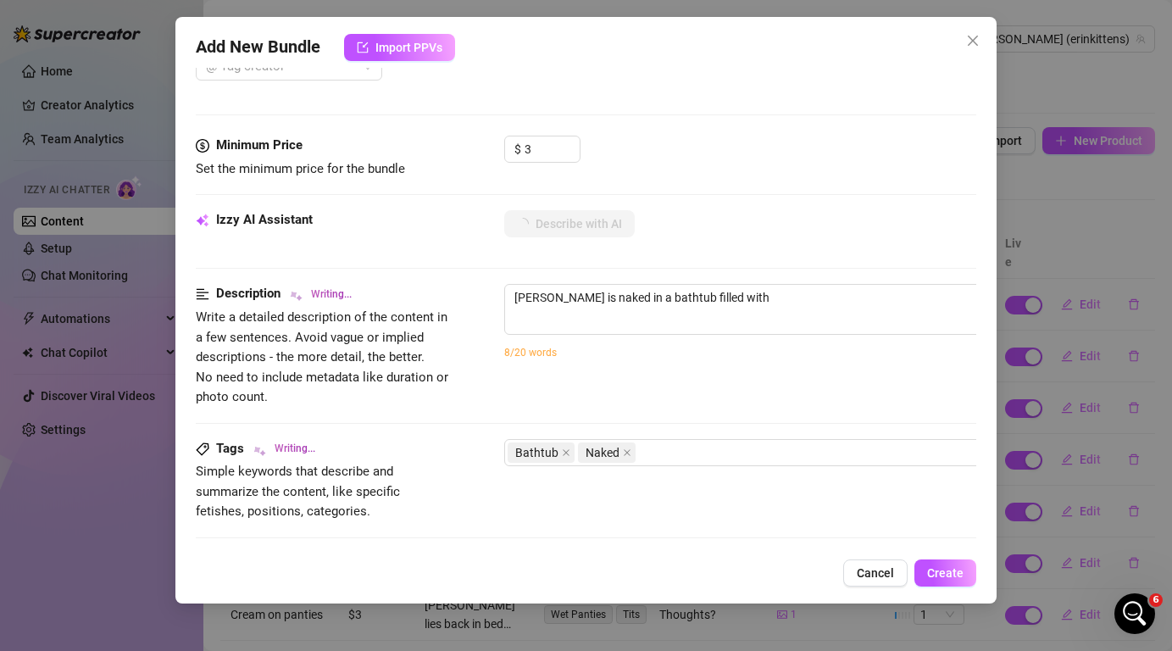
type textarea "[PERSON_NAME] is naked in a bathtub filled with bubbles,"
type textarea "[PERSON_NAME] is naked in a bathtub filled with bubbles, legs"
type textarea "[PERSON_NAME] is naked in a bathtub filled with bubbles, legs spread"
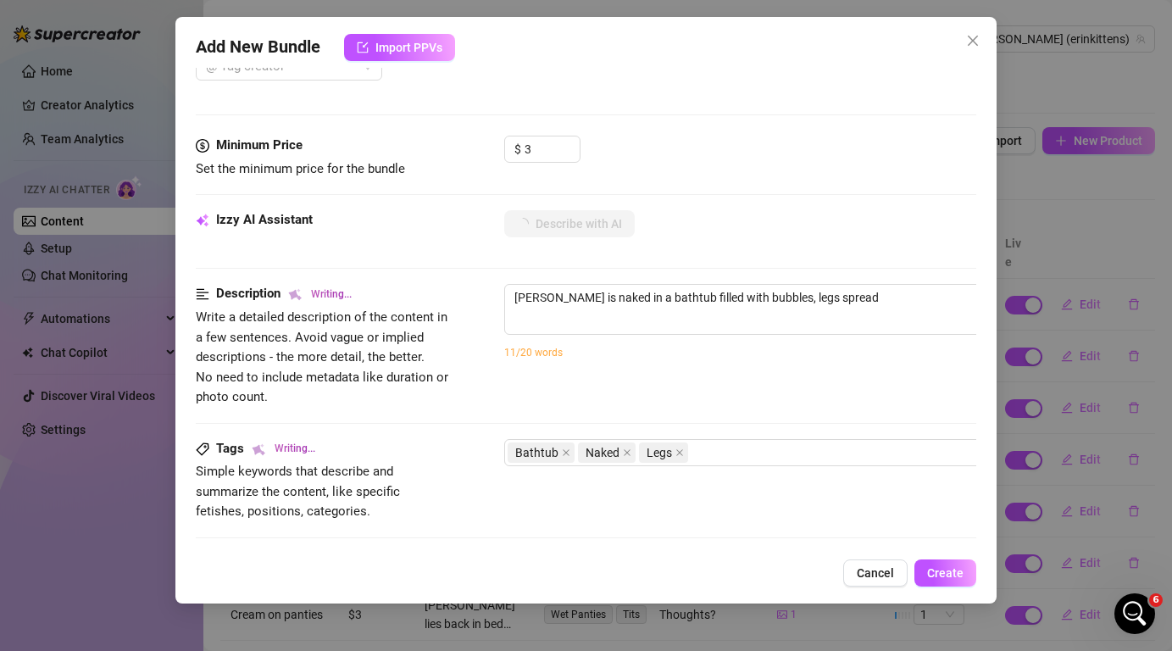
type textarea "[PERSON_NAME] is naked in a bathtub filled with bubbles, legs spread with"
type textarea "[PERSON_NAME] is naked in a bathtub filled with bubbles, legs spread with her"
type textarea "[PERSON_NAME] is naked in a bathtub filled with bubbles, legs spread with her s…"
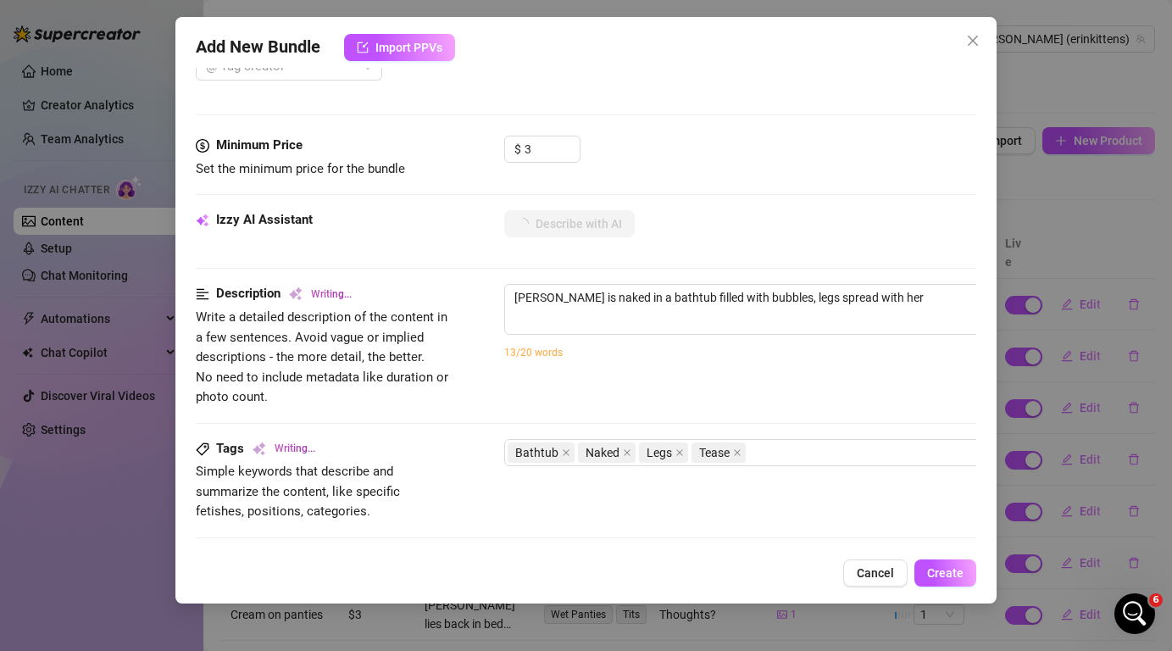
type textarea "[PERSON_NAME] is naked in a bathtub filled with bubbles, legs spread with her s…"
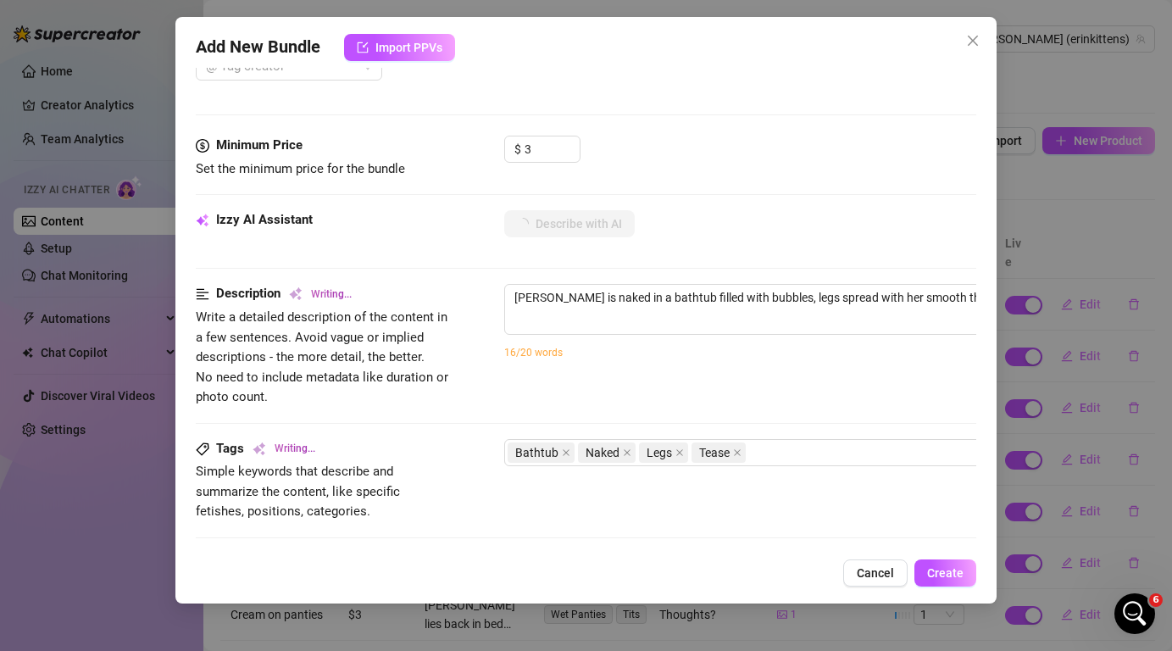
type textarea "[PERSON_NAME] is naked in a bathtub filled with bubbles, legs spread with her s…"
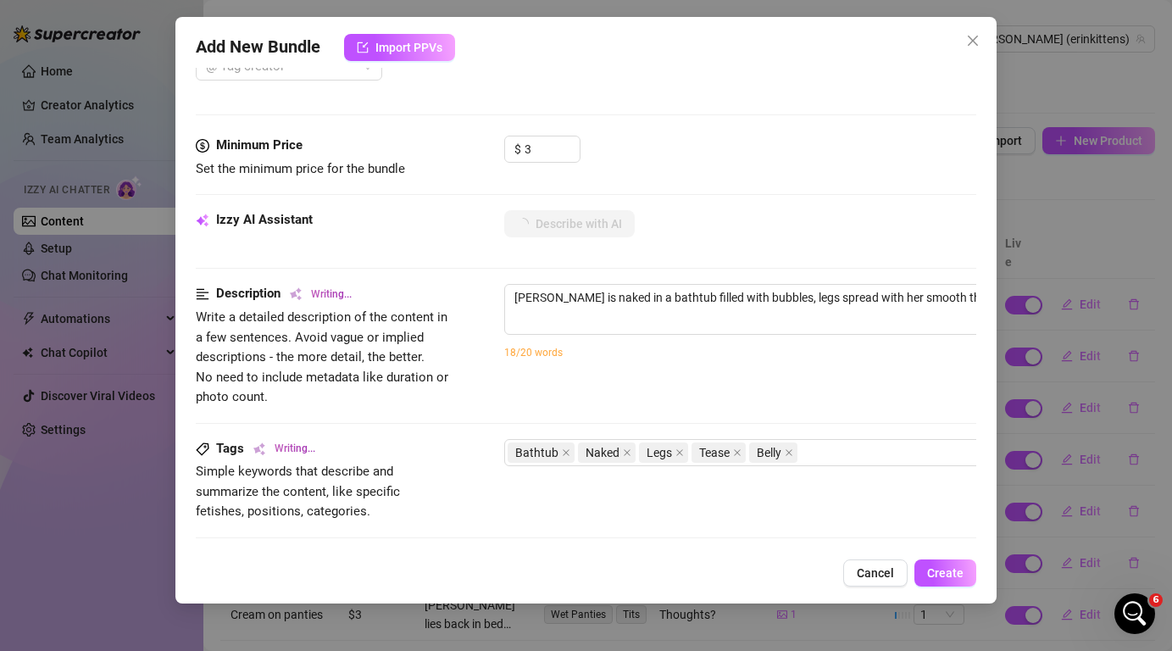
type textarea "[PERSON_NAME] is naked in a bathtub filled with bubbles, legs spread with her s…"
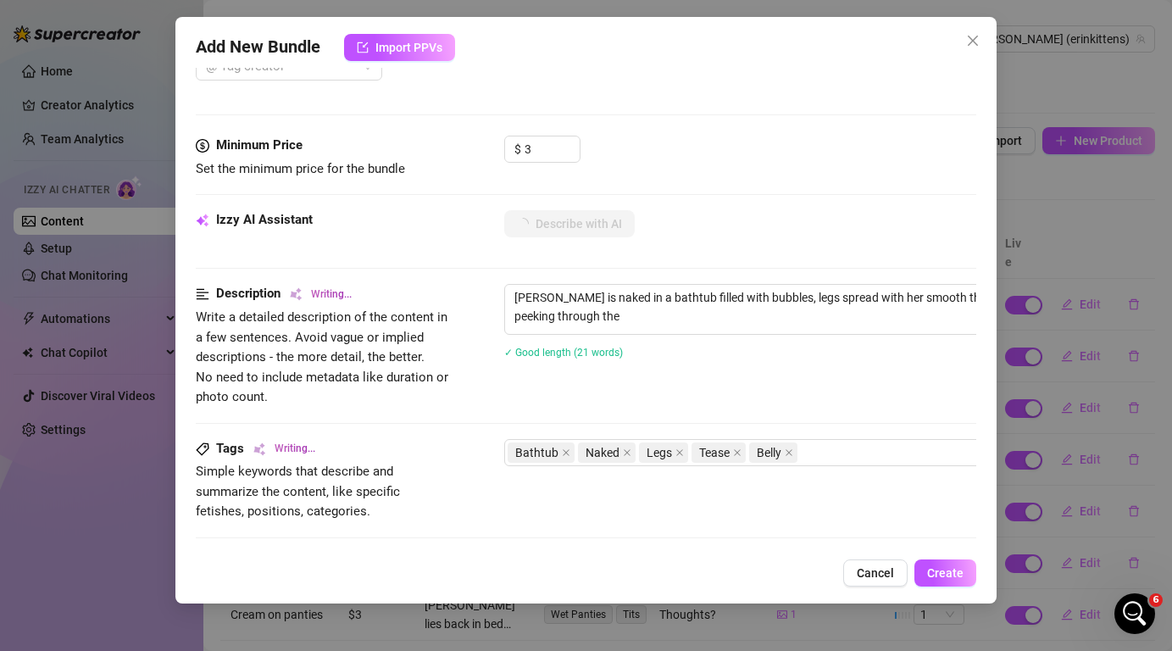
type textarea "[PERSON_NAME] is naked in a bathtub filled with bubbles, legs spread with her s…"
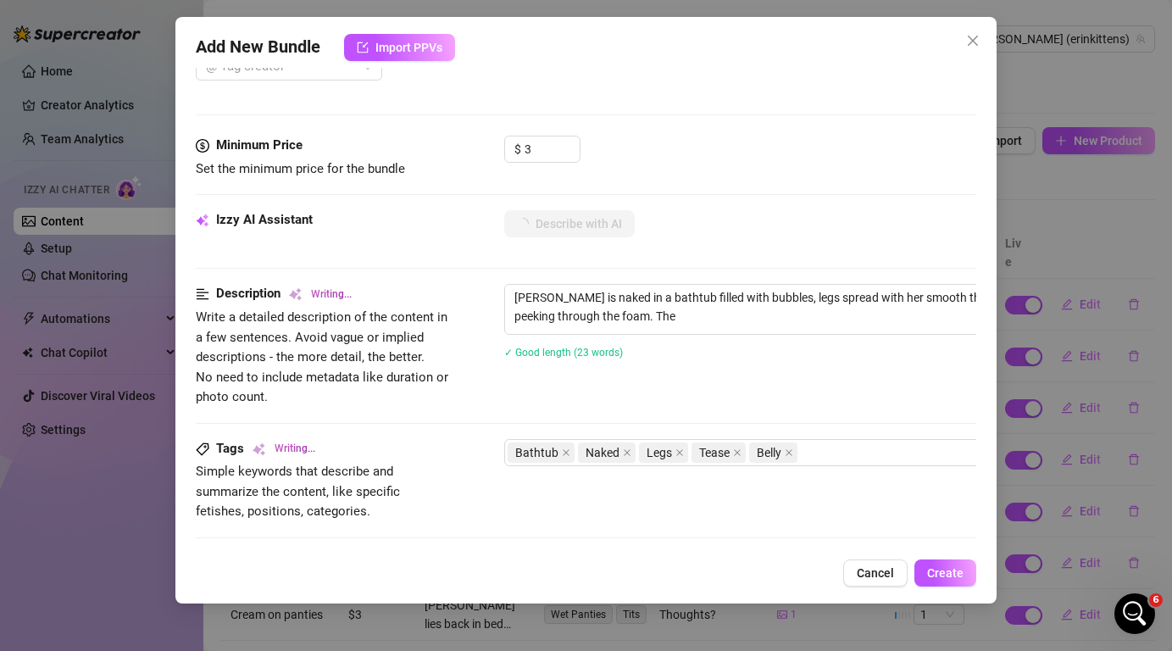
type textarea "[PERSON_NAME] is naked in a bathtub filled with bubbles, legs spread with her s…"
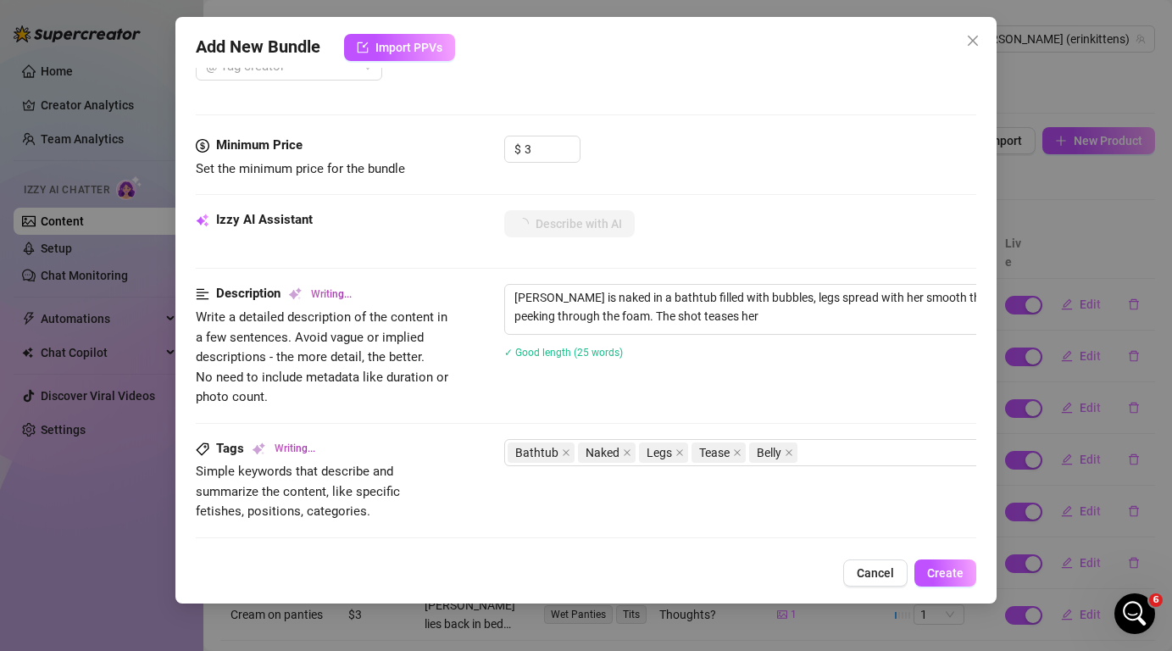
type textarea "[PERSON_NAME] is naked in a bathtub filled with bubbles, legs spread with her s…"
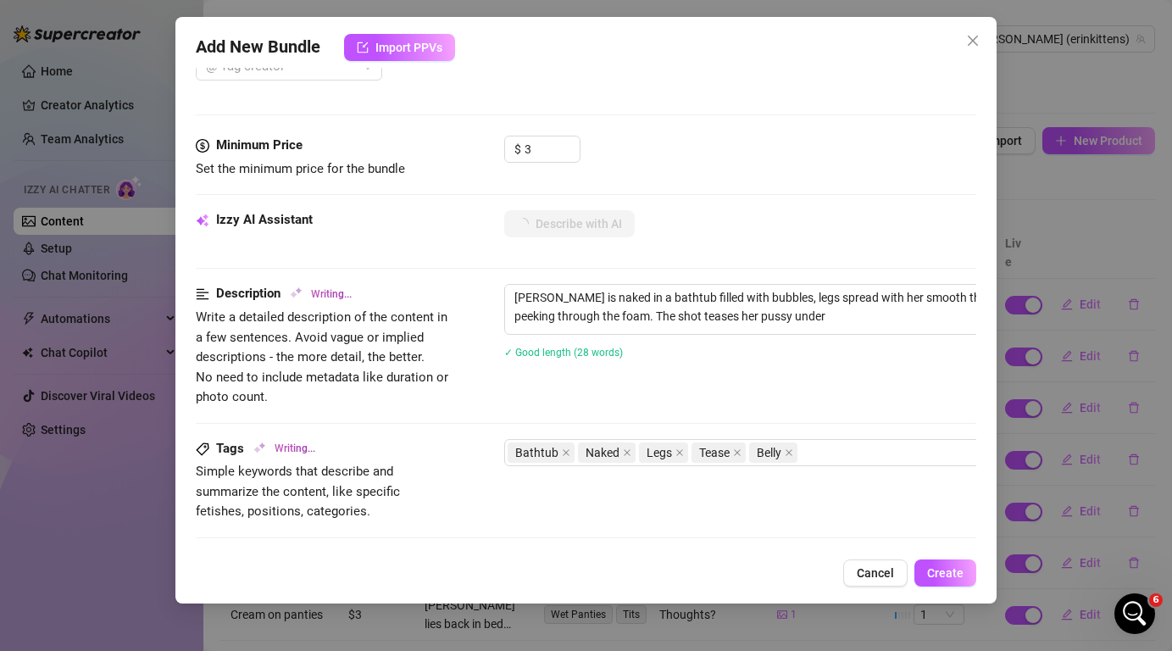
type textarea "[PERSON_NAME] is naked in a bathtub filled with bubbles, legs spread with her s…"
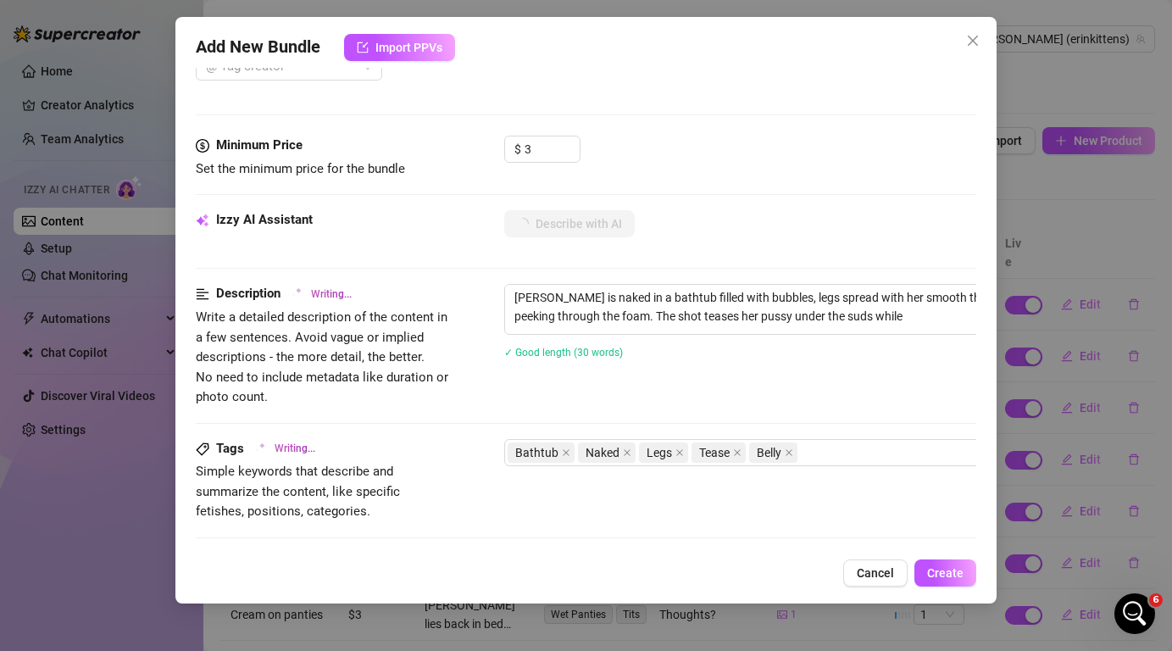
type textarea "[PERSON_NAME] is naked in a bathtub filled with bubbles, legs spread with her s…"
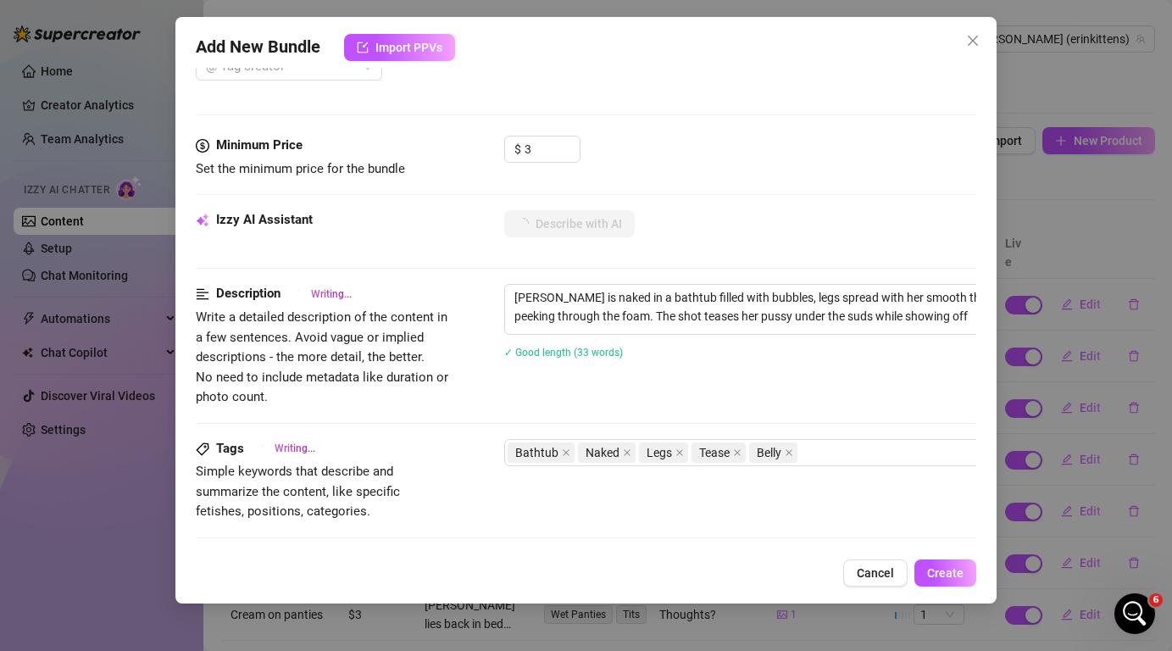
type textarea "[PERSON_NAME] is naked in a bathtub filled with bubbles, legs spread with her s…"
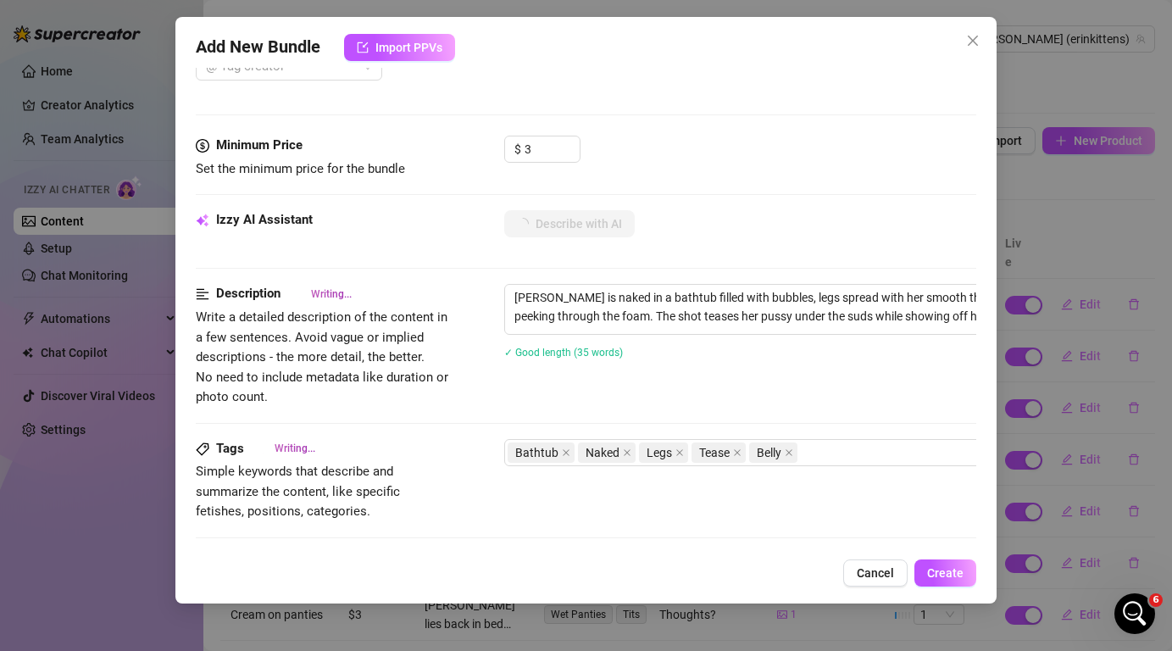
type textarea "[PERSON_NAME] is naked in a bathtub filled with bubbles, legs spread with her s…"
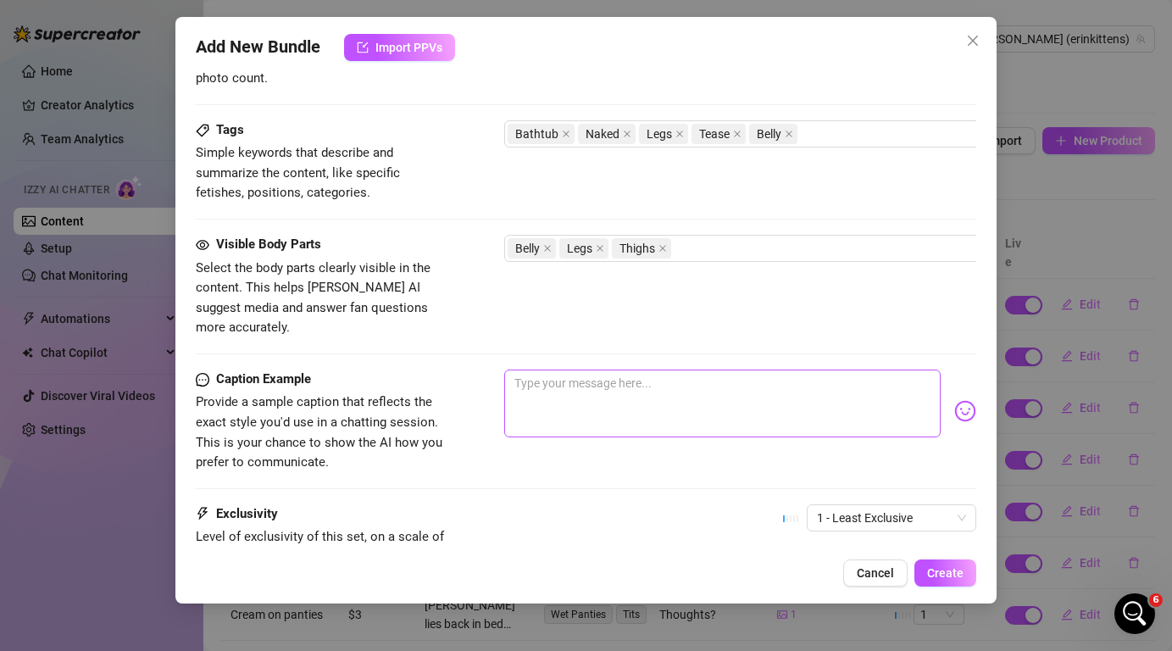
scroll to position [857, 0]
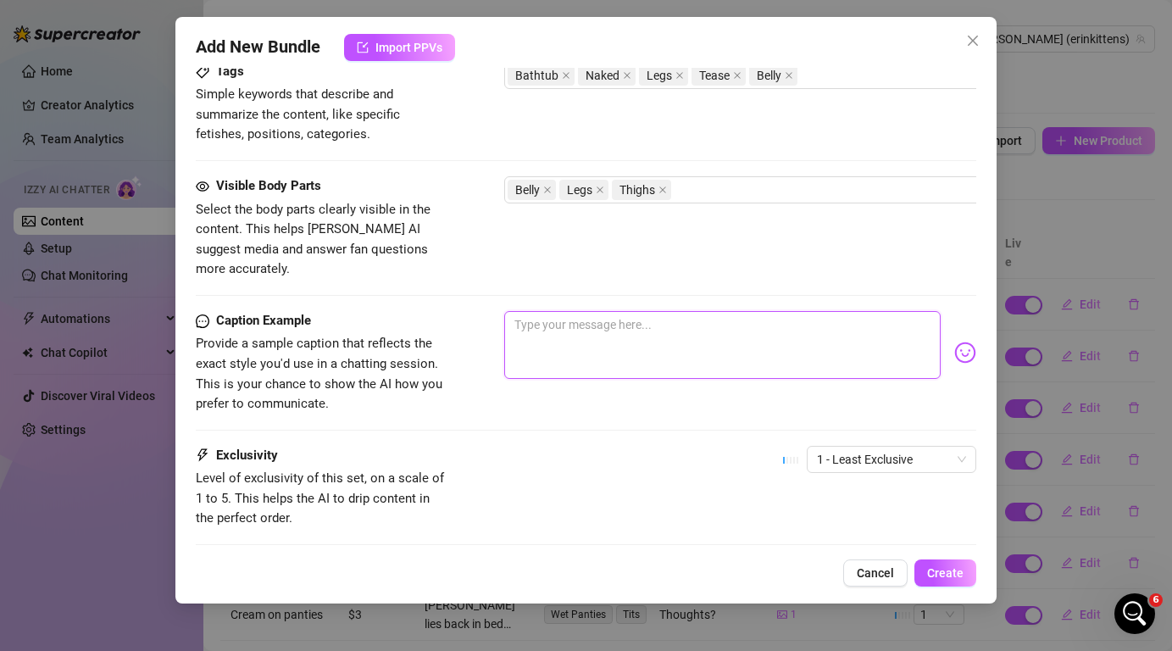
click at [563, 311] on textarea at bounding box center [722, 345] width 436 height 68
type textarea "H"
type textarea "He"
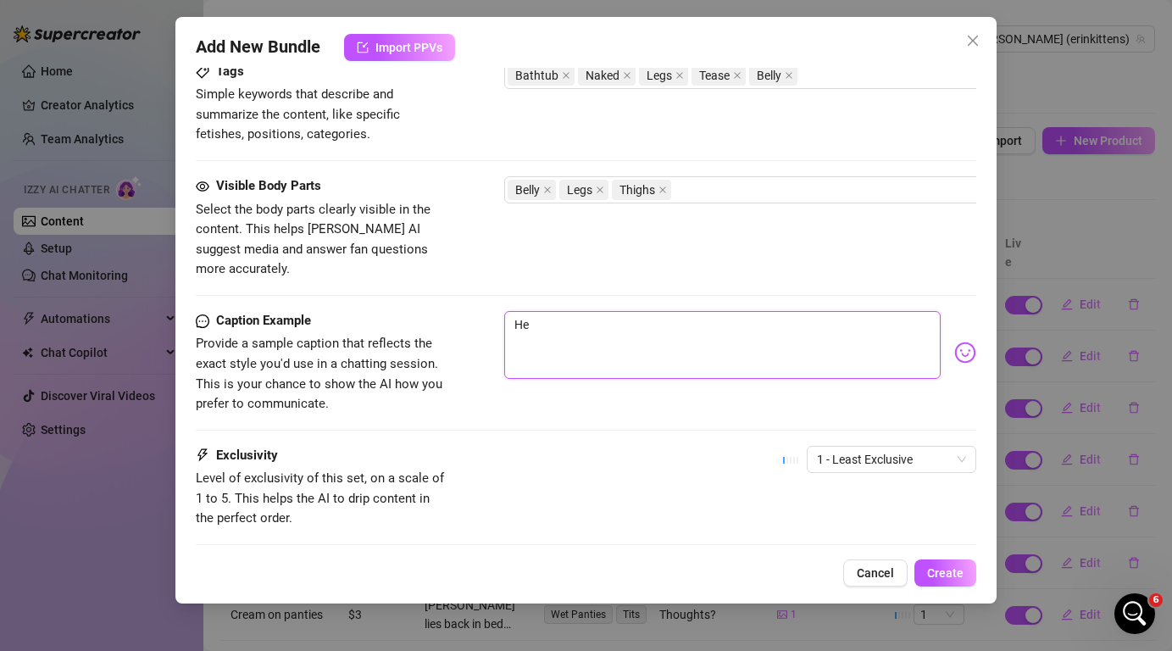
type textarea "Her"
type textarea "Here"
type textarea "Here'"
type textarea "Here's"
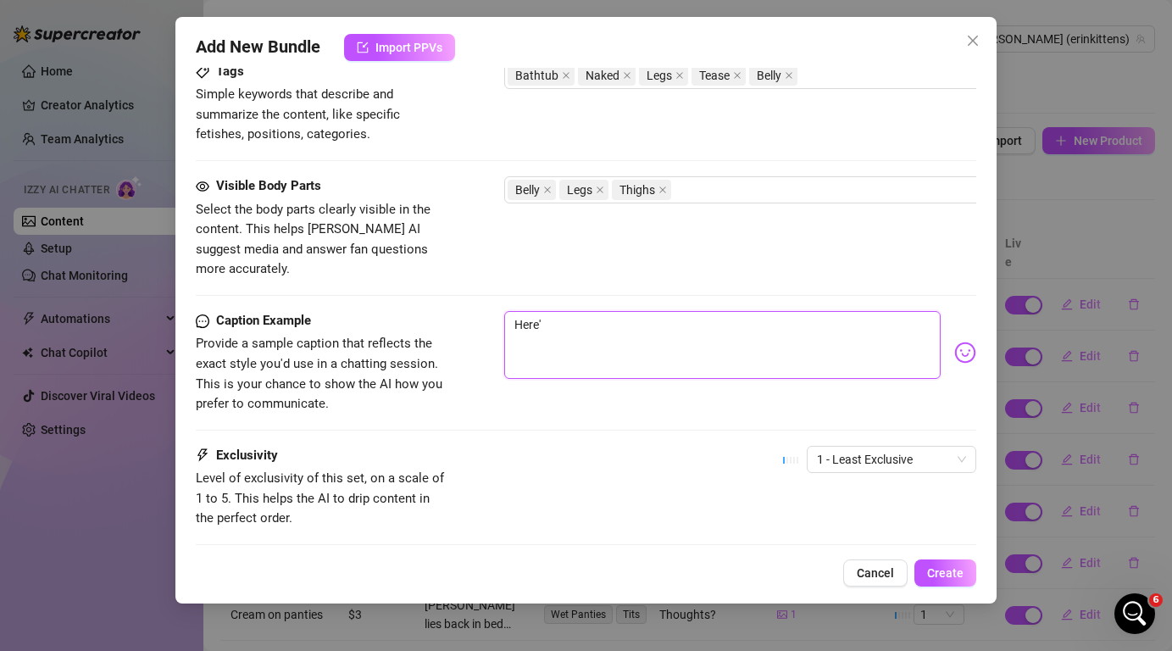
type textarea "Here's"
type textarea "Here's o"
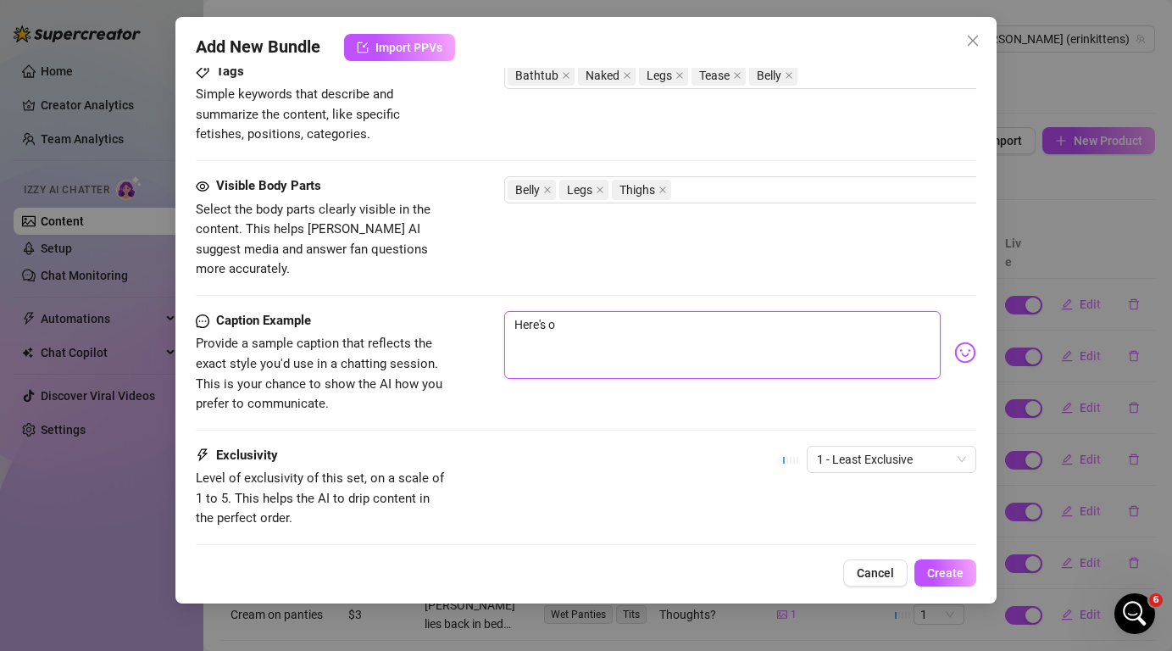
type textarea "Here's"
type textarea "Here's h"
type textarea "Here's ho"
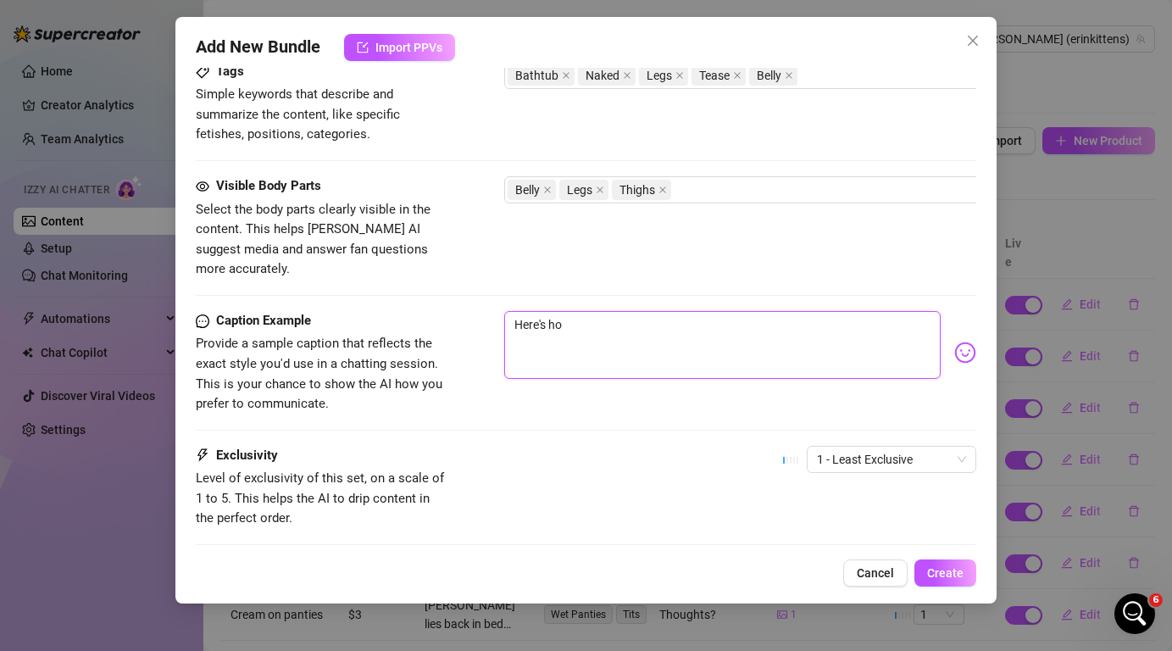
type textarea "Here's how"
type textarea "Here's how w"
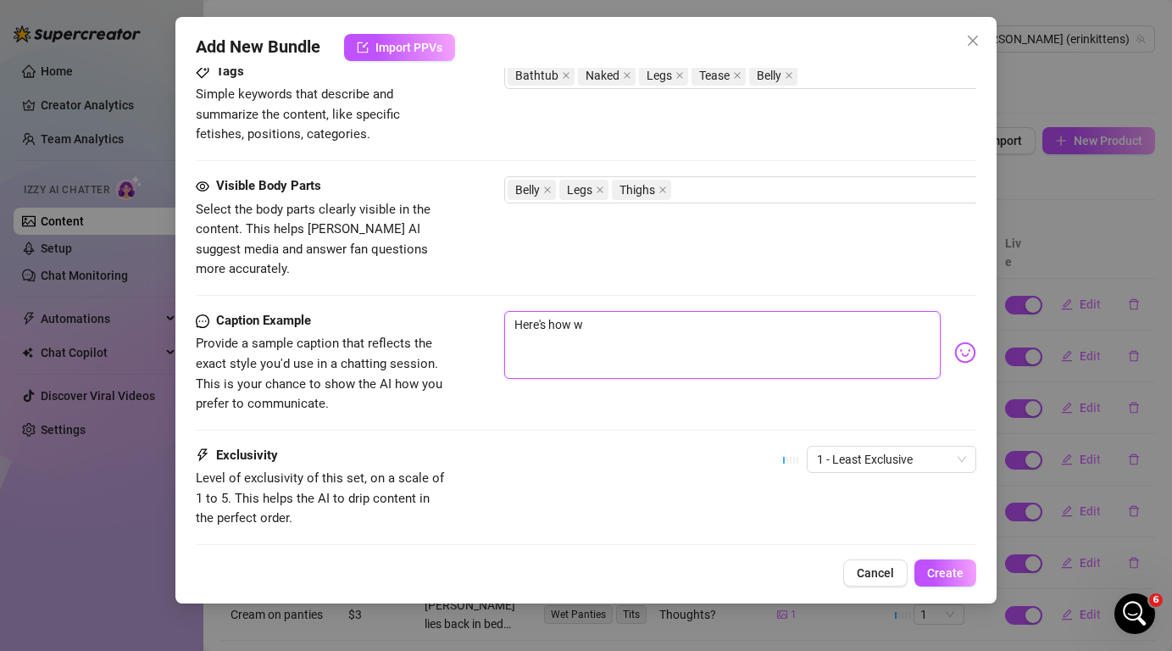
type textarea "Here's how we"
type textarea "Here's how wet"
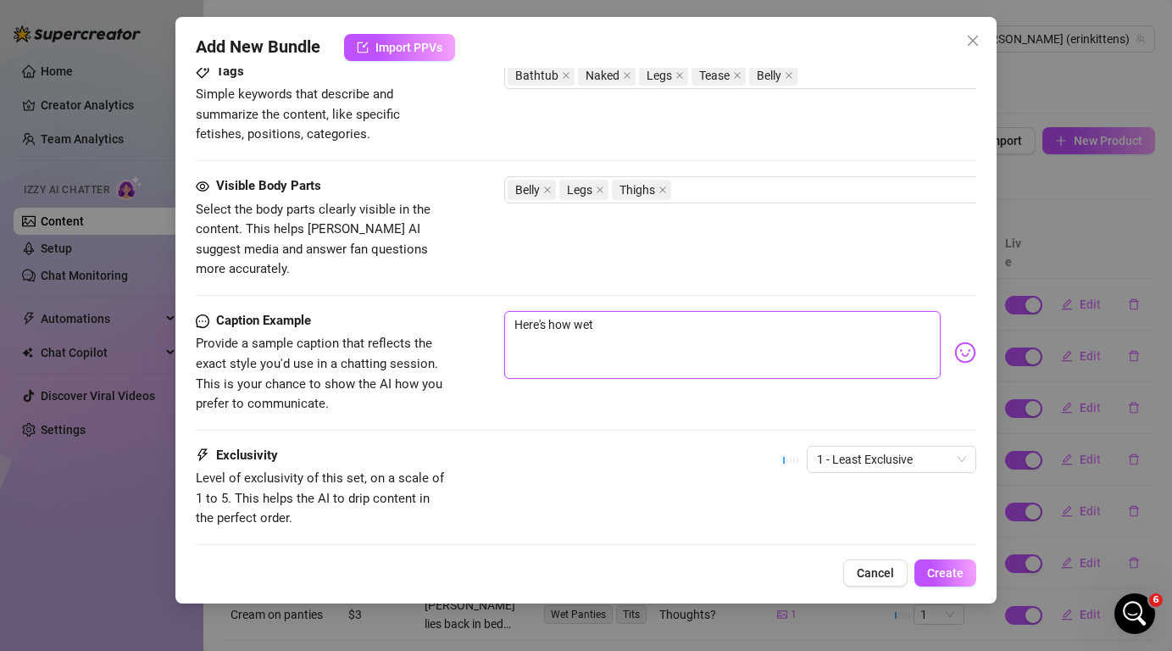
type textarea "Here's how wet"
type textarea "Here's how wet I"
type textarea "Here's how wet I a"
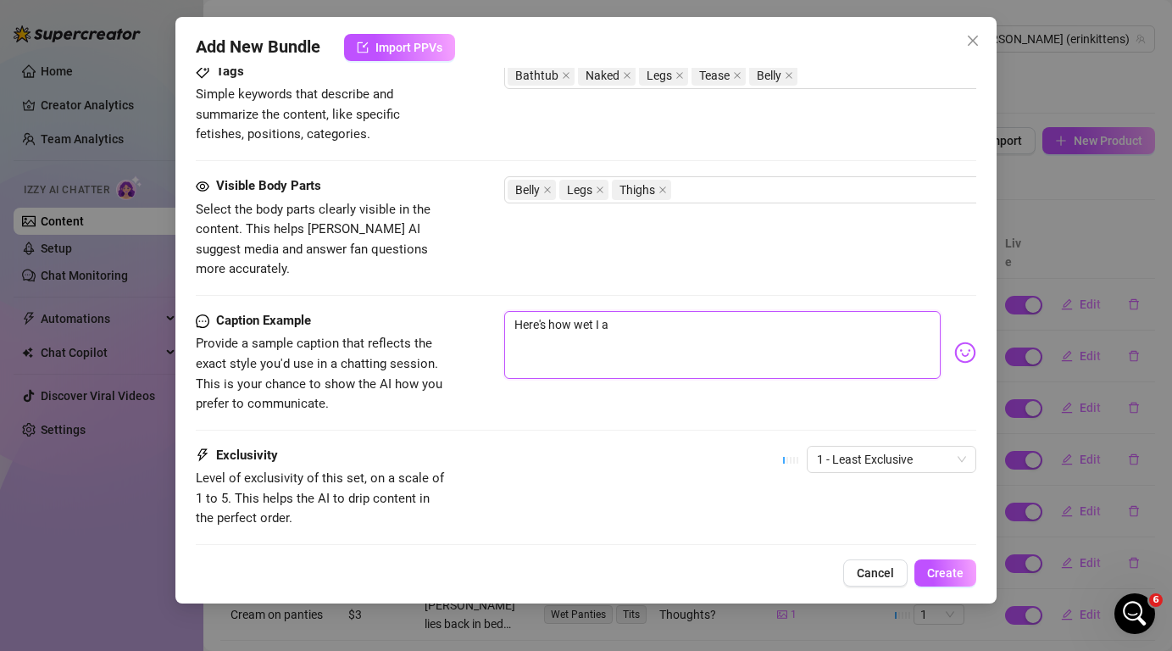
type textarea "Here's how wet I am"
type textarea "Here's how wet I am r"
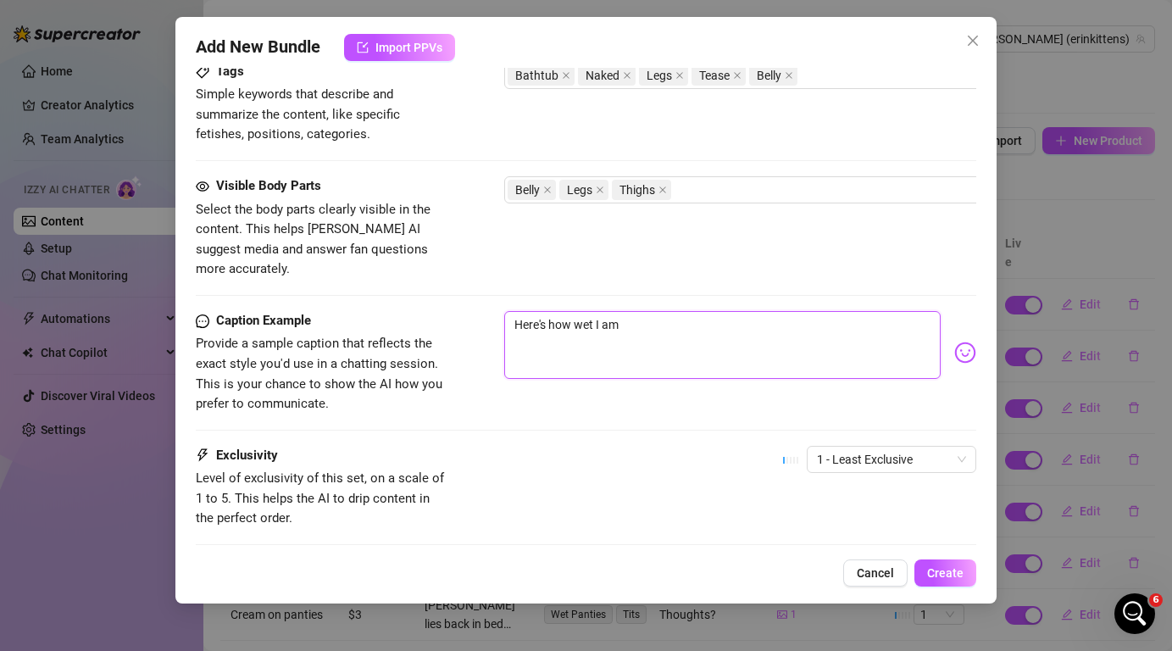
type textarea "Here's how wet I am r"
type textarea "Here's how wet I am ri"
type textarea "Here's how wet I am righ"
type textarea "Here's how wet I am right"
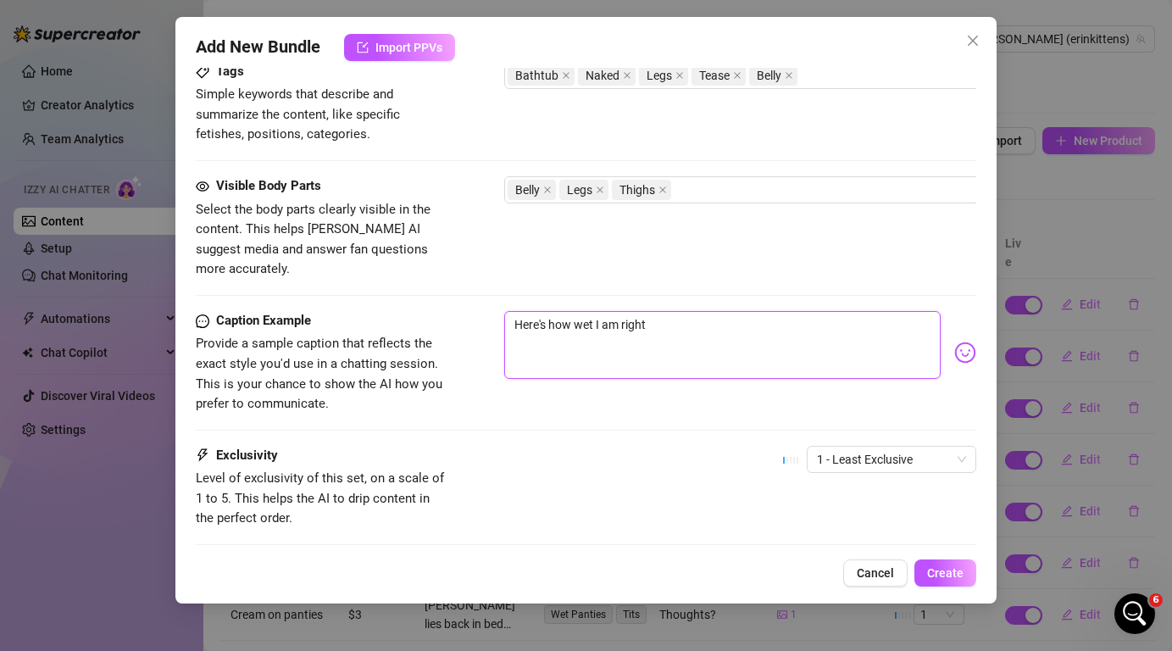
type textarea "Here's how wet I am right"
type textarea "Here's how wet I am right n"
type textarea "Here's how wet I am right now"
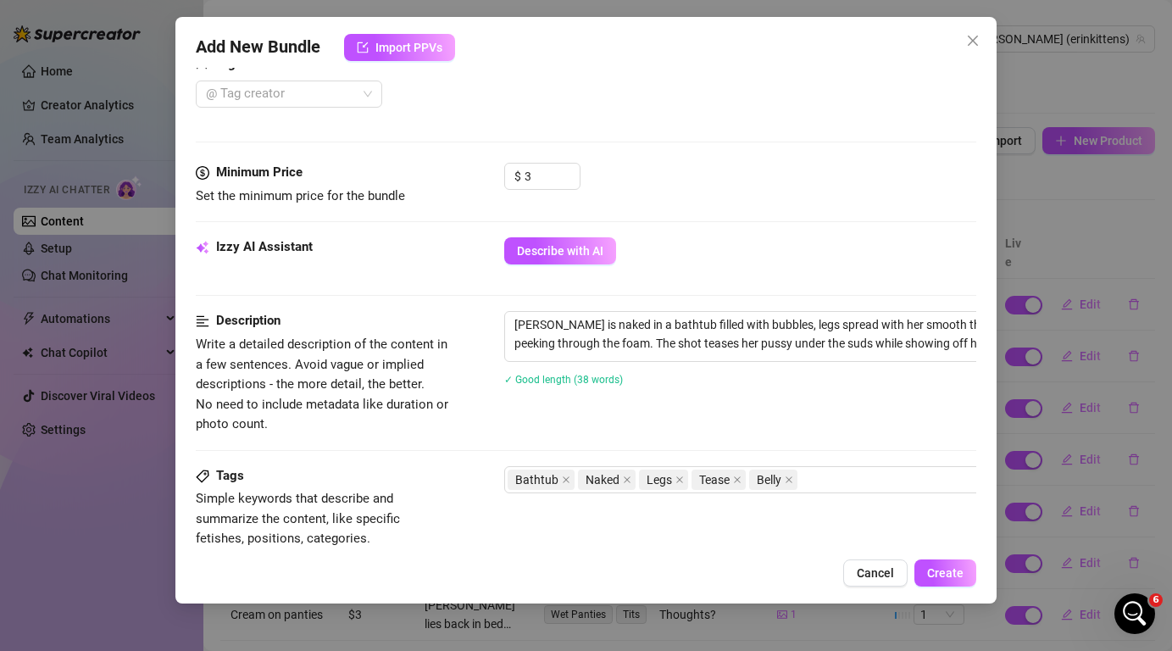
scroll to position [0, 0]
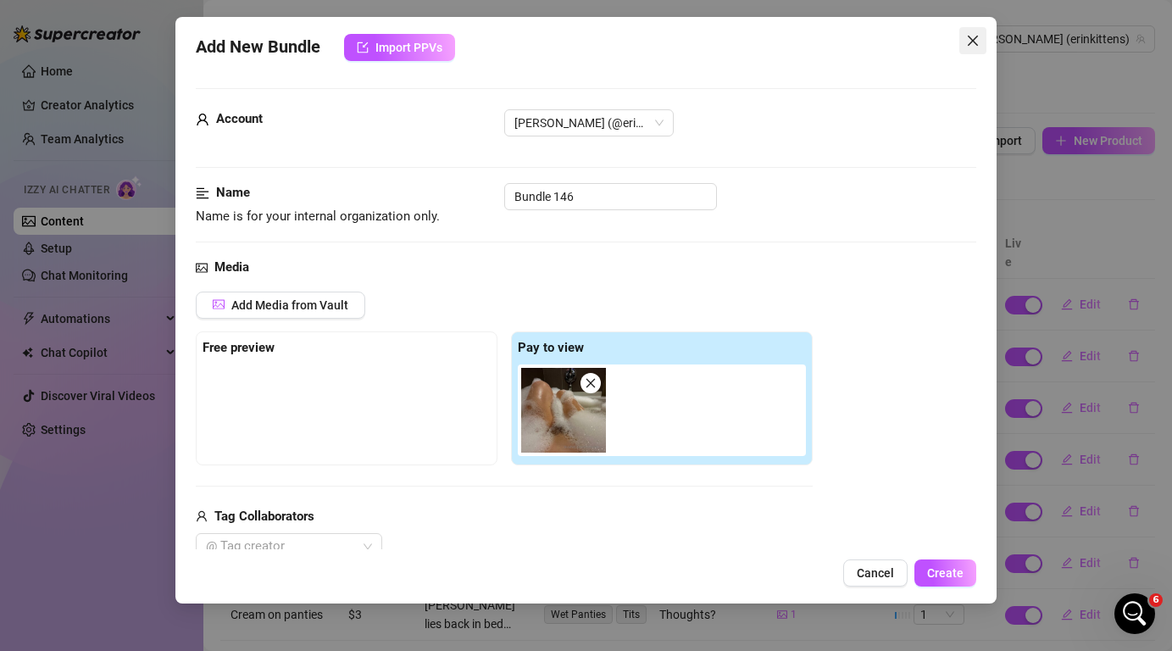
type textarea "Here's how wet I am right now"
click at [982, 32] on button "Close" at bounding box center [972, 40] width 27 height 27
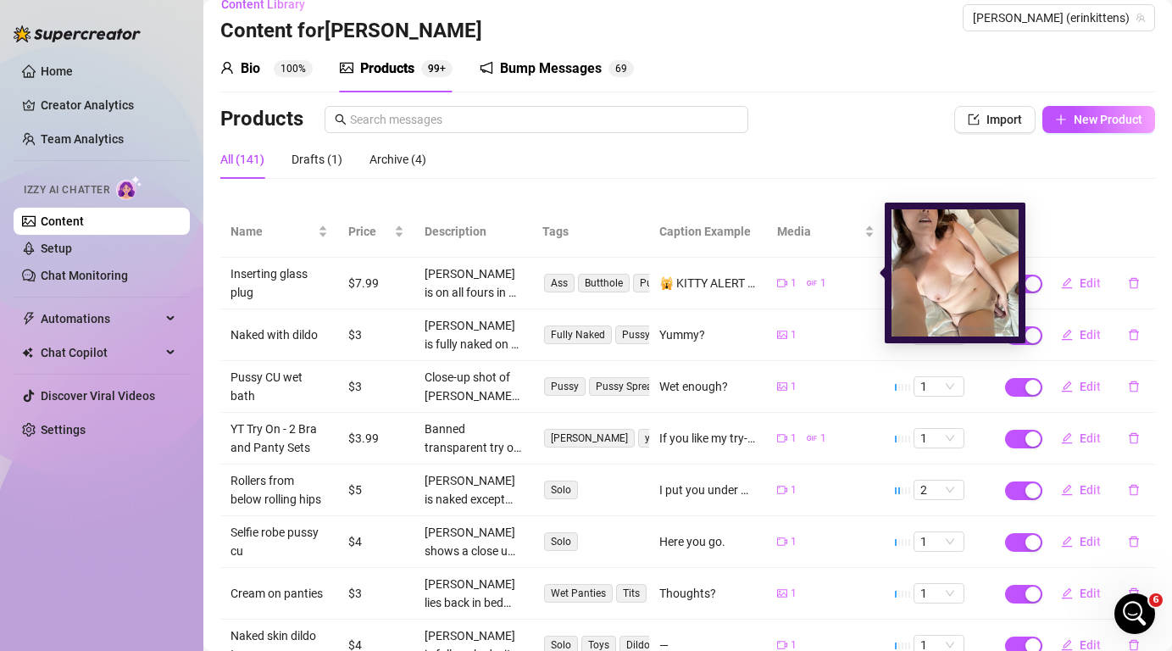
scroll to position [78, 0]
